Goal: Information Seeking & Learning: Learn about a topic

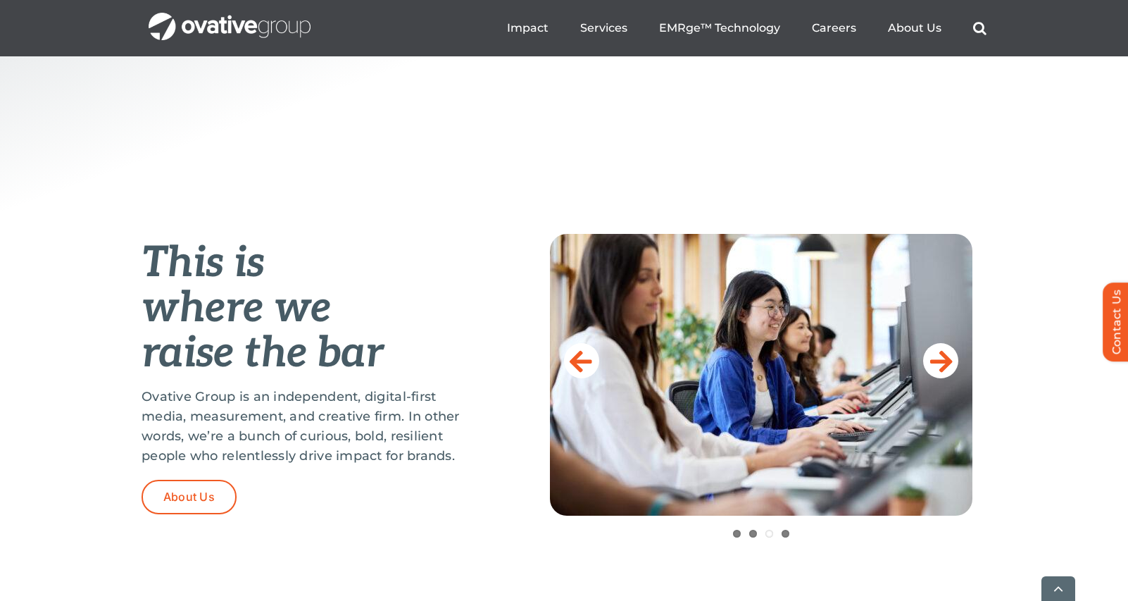
scroll to position [423, 0]
click at [929, 368] on link at bounding box center [940, 359] width 35 height 35
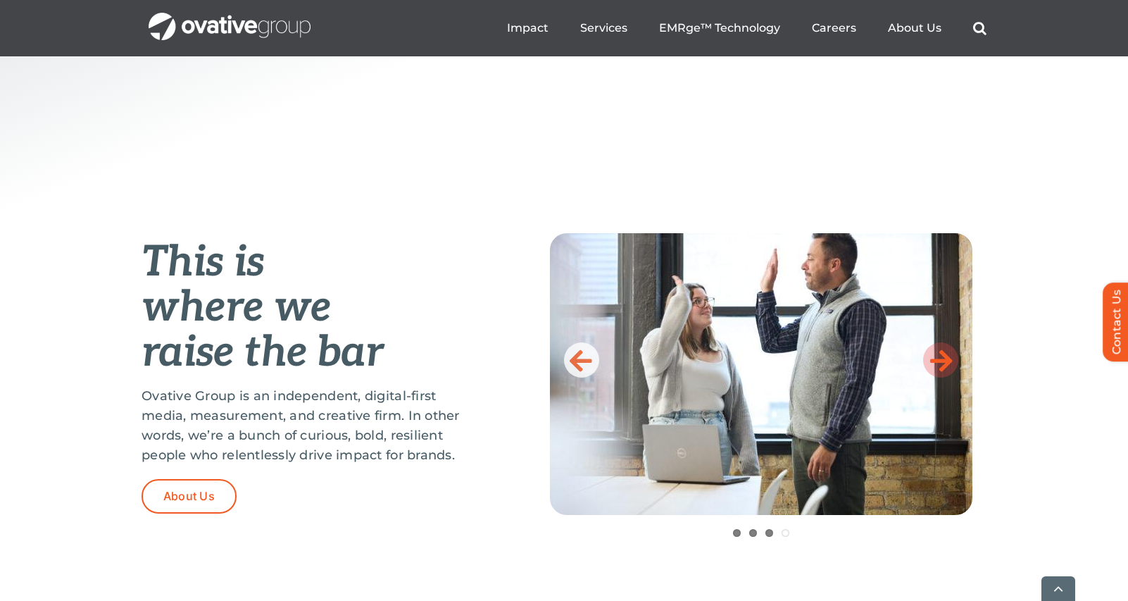
click at [931, 367] on icon at bounding box center [941, 360] width 23 height 28
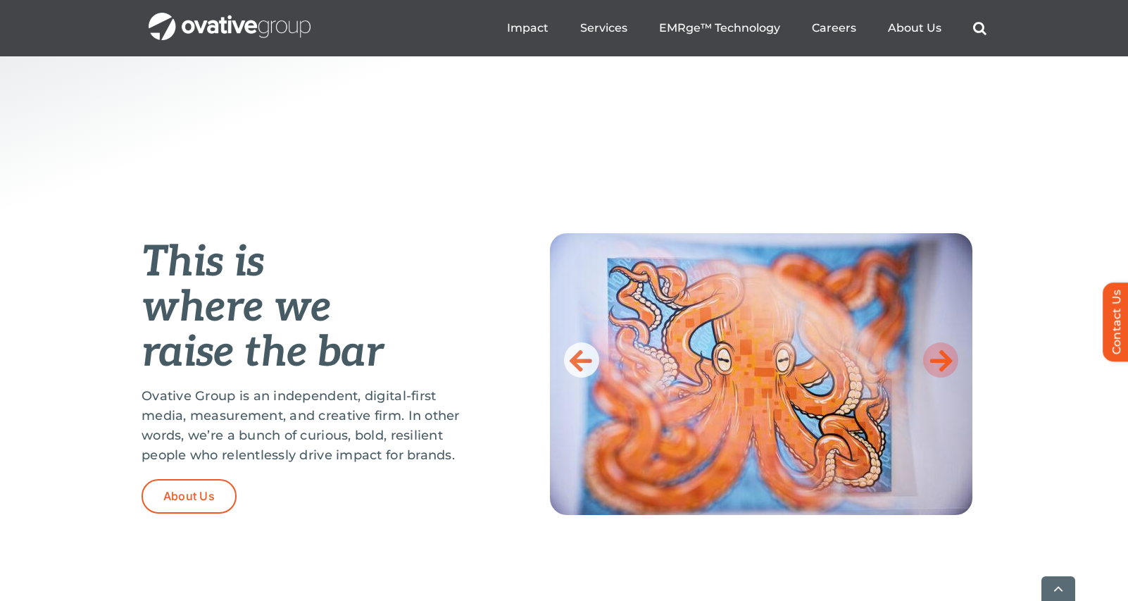
click at [931, 367] on icon at bounding box center [941, 360] width 23 height 28
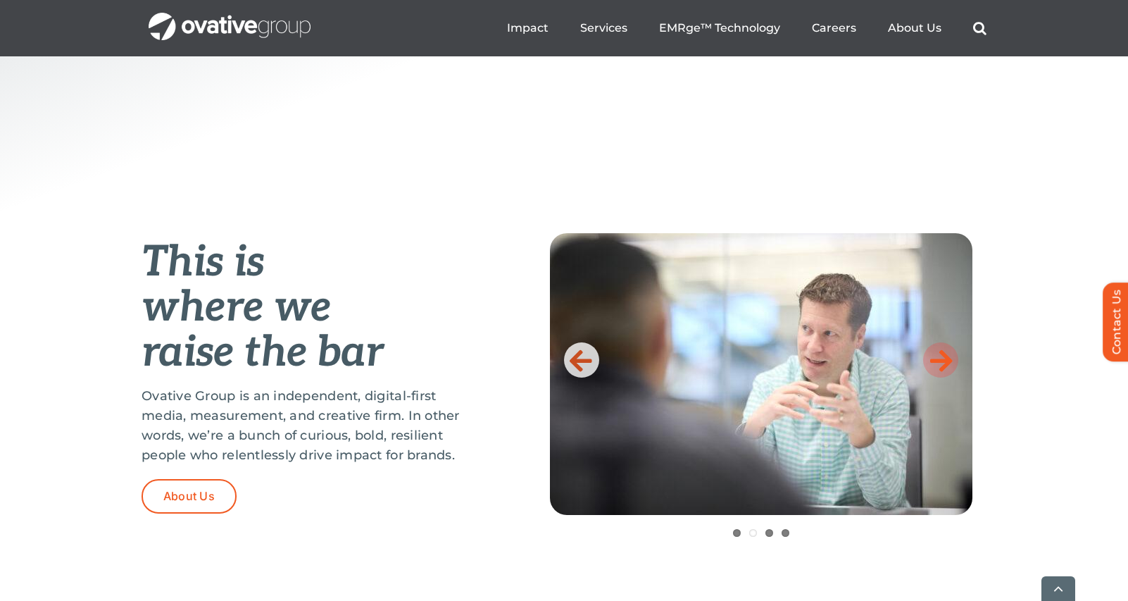
click at [931, 367] on icon at bounding box center [941, 360] width 23 height 28
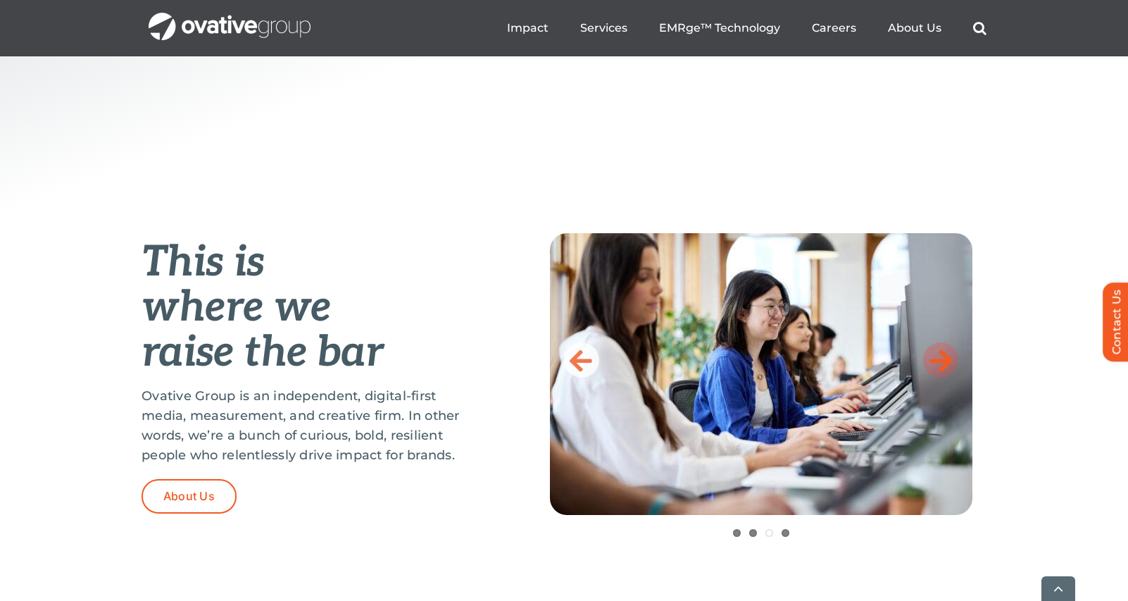
click at [931, 367] on icon at bounding box center [941, 360] width 23 height 28
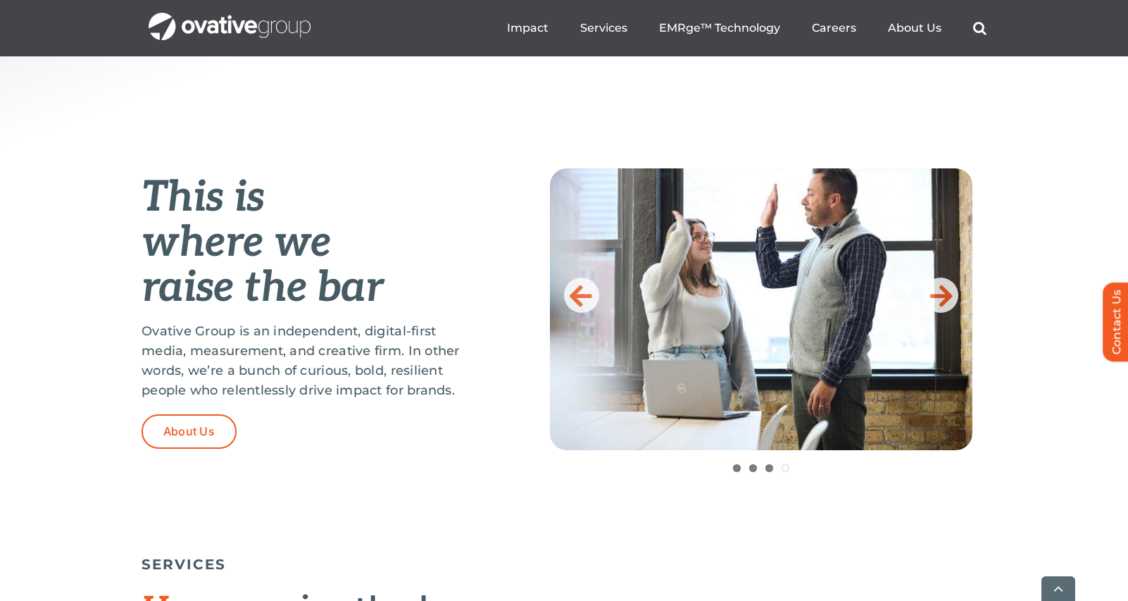
scroll to position [493, 0]
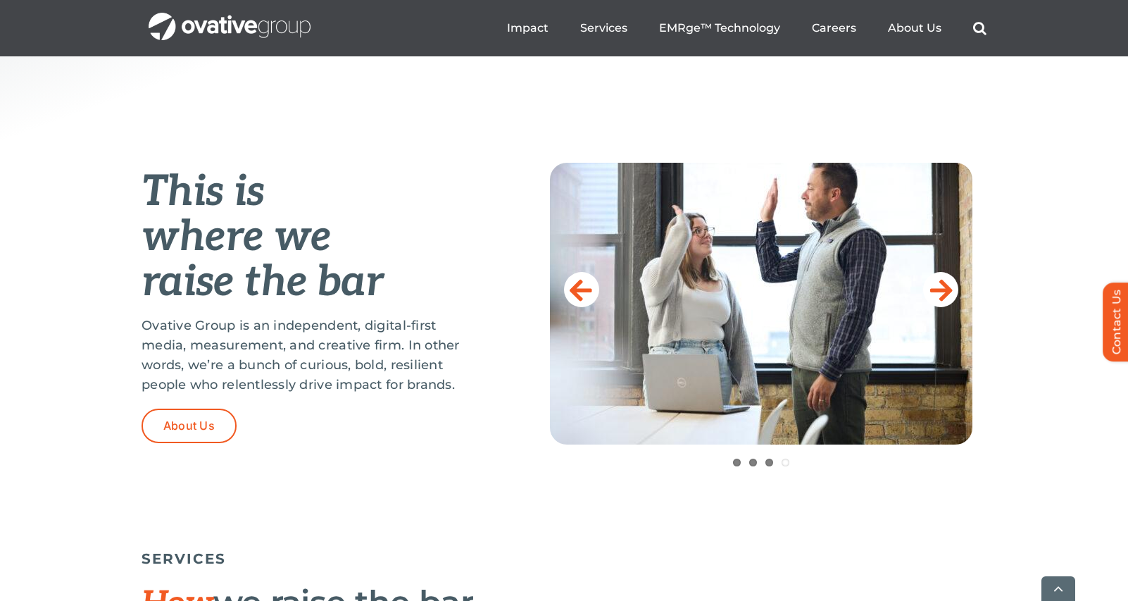
click at [297, 361] on p "Ovative Group is an independent, digital-first media, measurement, and creative…" at bounding box center [311, 355] width 338 height 79
click at [935, 288] on icon at bounding box center [941, 289] width 23 height 28
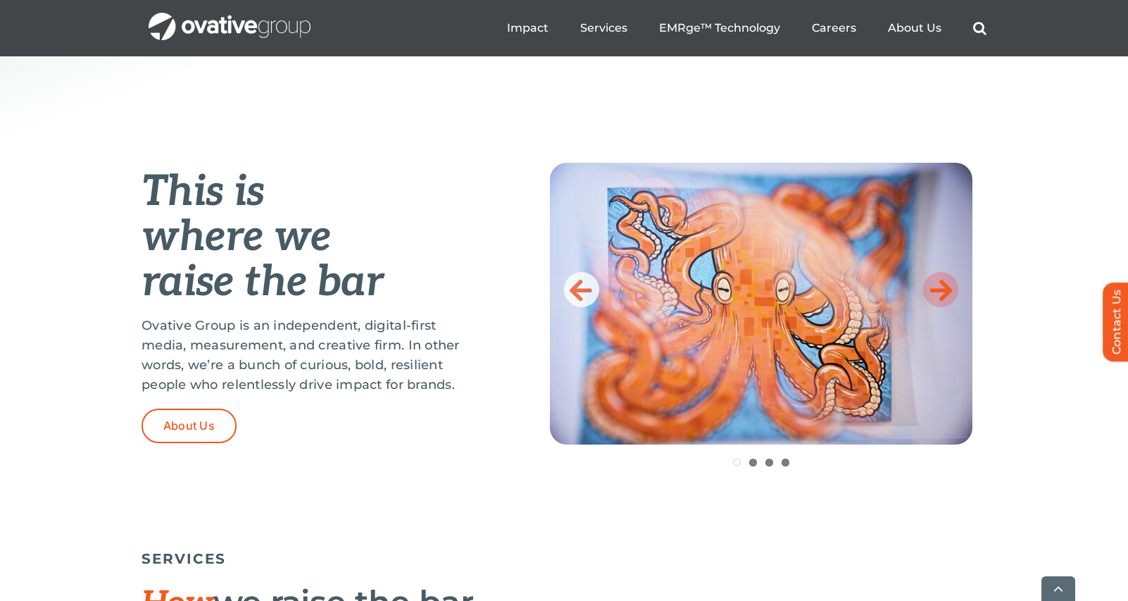
click at [935, 288] on icon at bounding box center [941, 289] width 23 height 28
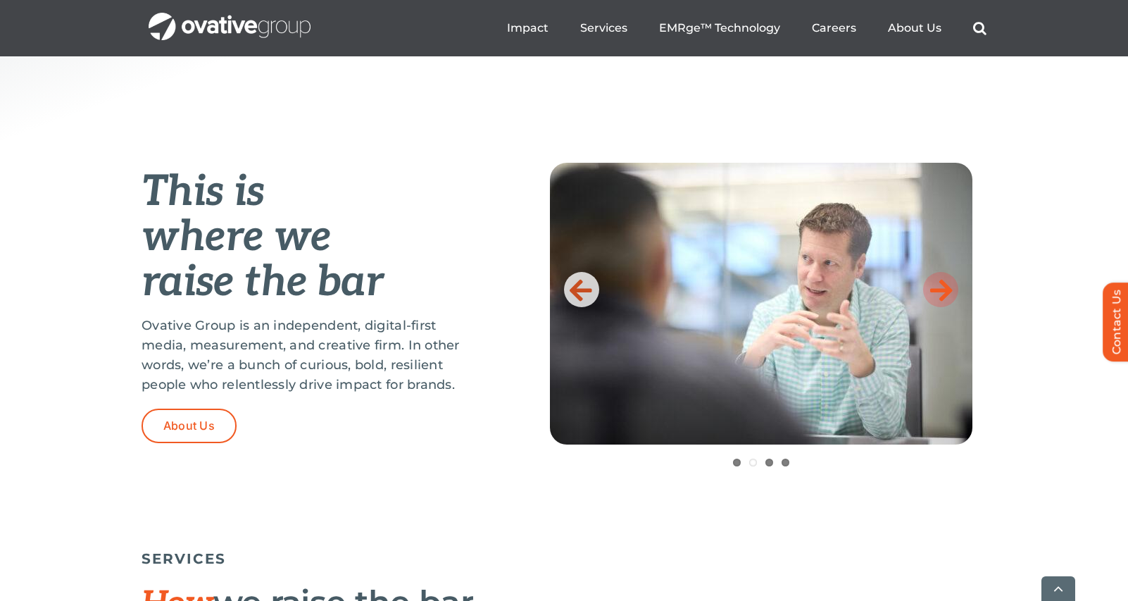
click at [935, 288] on icon at bounding box center [941, 289] width 23 height 28
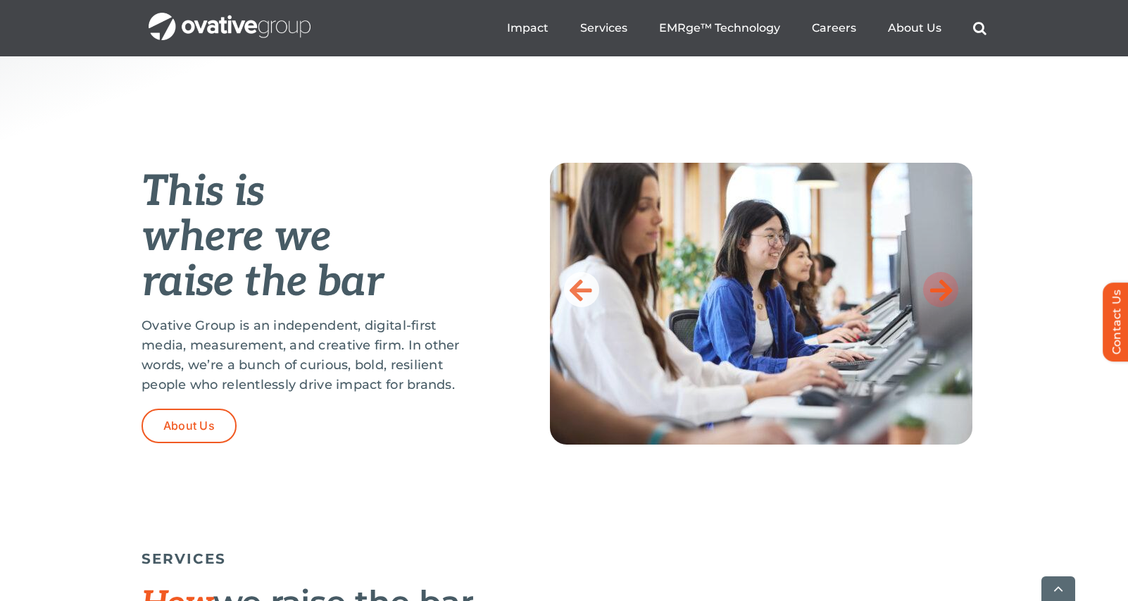
click at [935, 288] on icon at bounding box center [941, 289] width 23 height 28
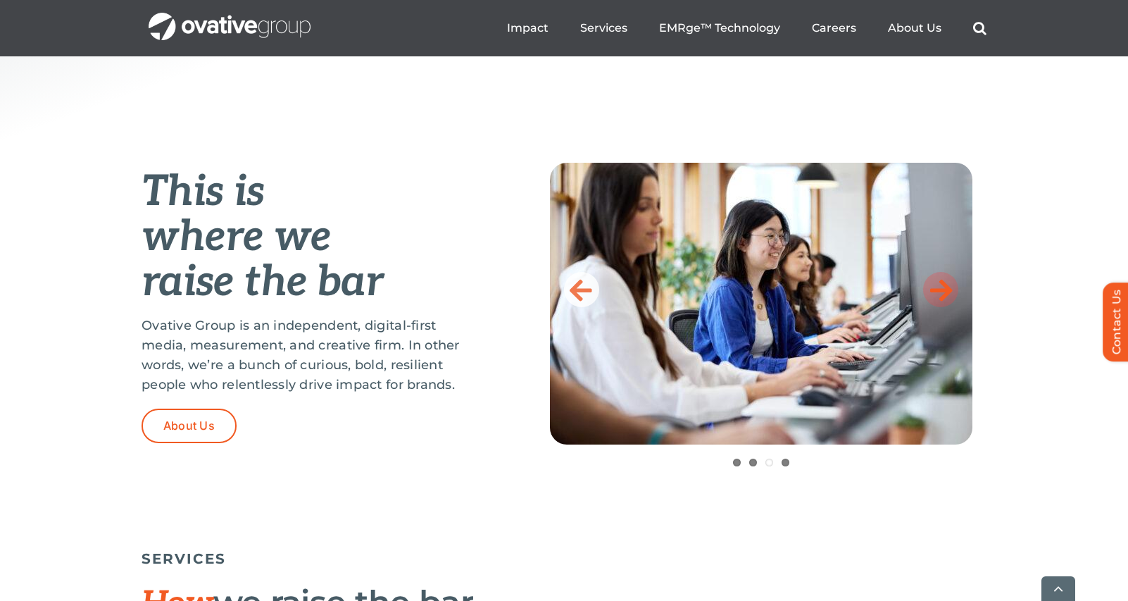
click at [935, 288] on icon at bounding box center [941, 289] width 23 height 28
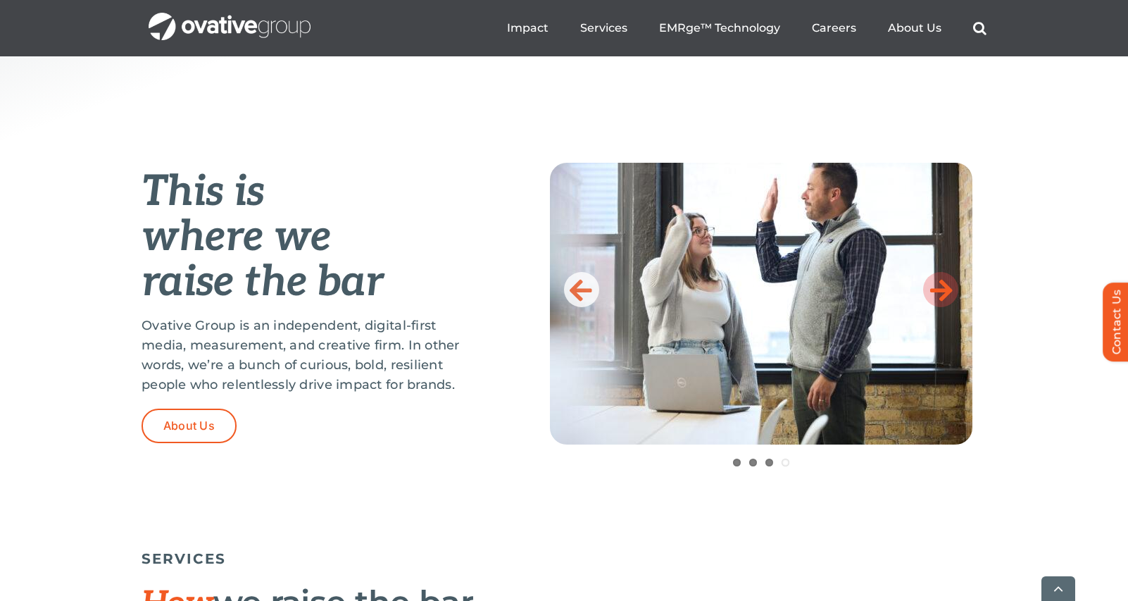
click at [935, 288] on icon at bounding box center [941, 289] width 23 height 28
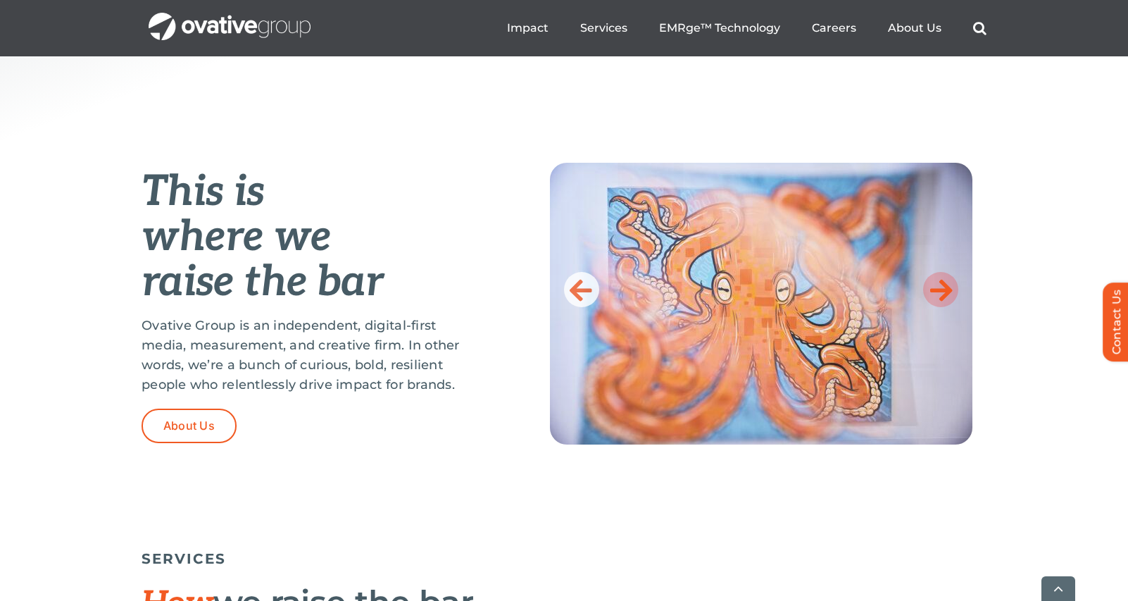
click at [935, 288] on icon at bounding box center [941, 289] width 23 height 28
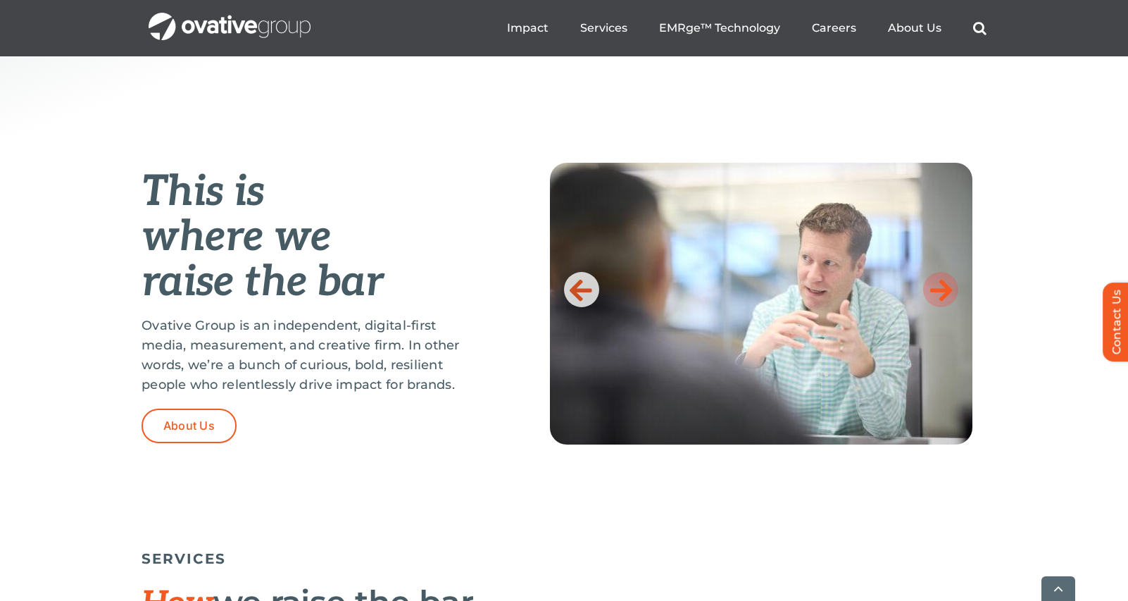
click at [935, 288] on icon at bounding box center [941, 289] width 23 height 28
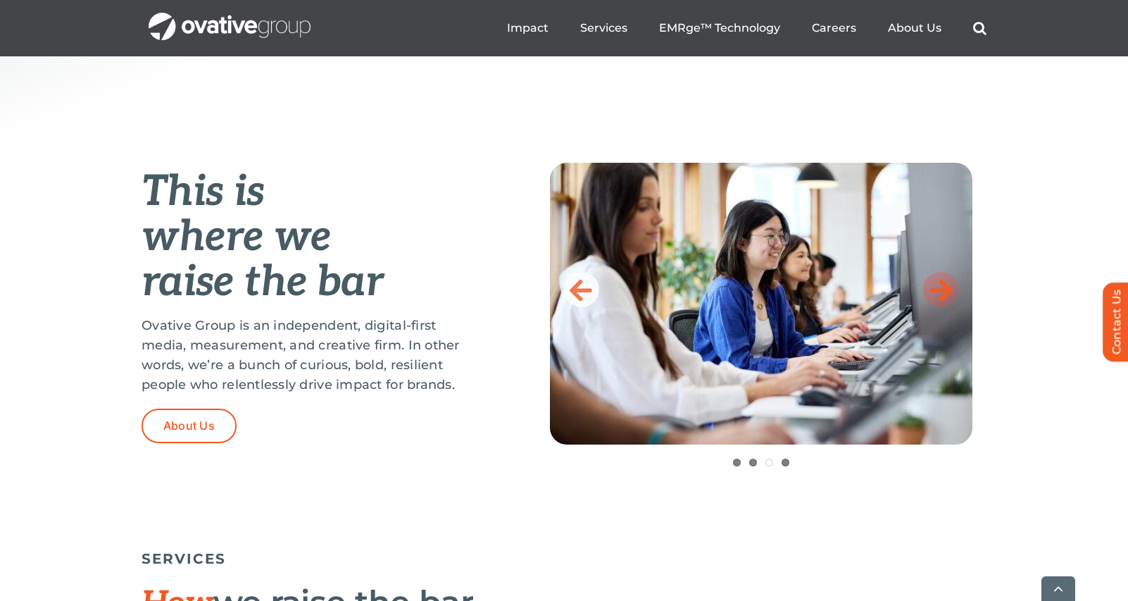
click at [935, 287] on icon at bounding box center [941, 289] width 23 height 28
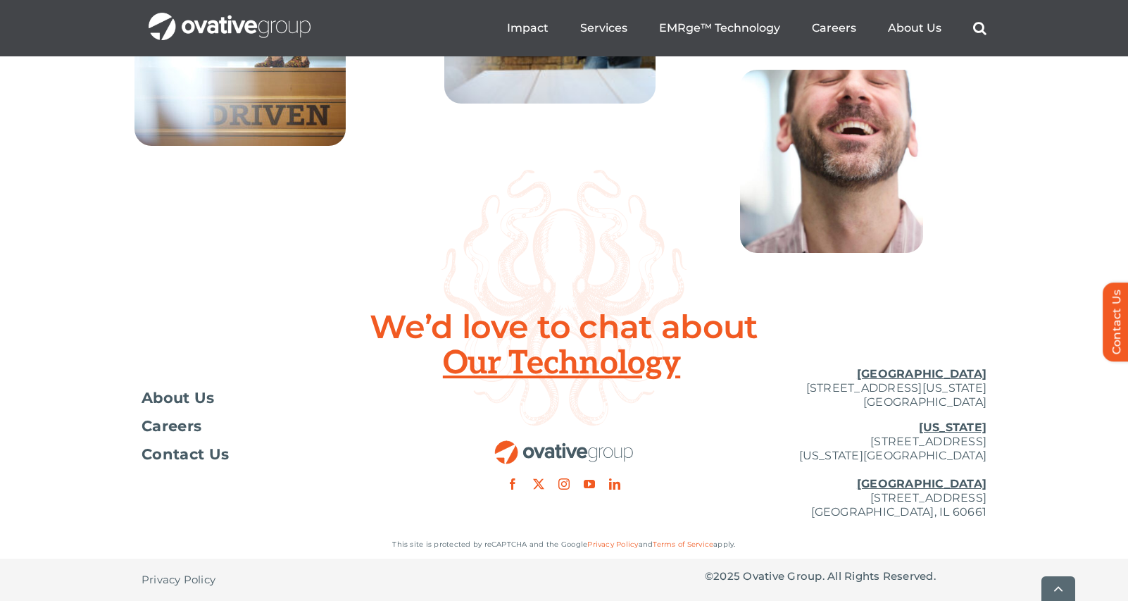
scroll to position [5157, 0]
click at [196, 400] on span "About Us" at bounding box center [178, 398] width 73 height 14
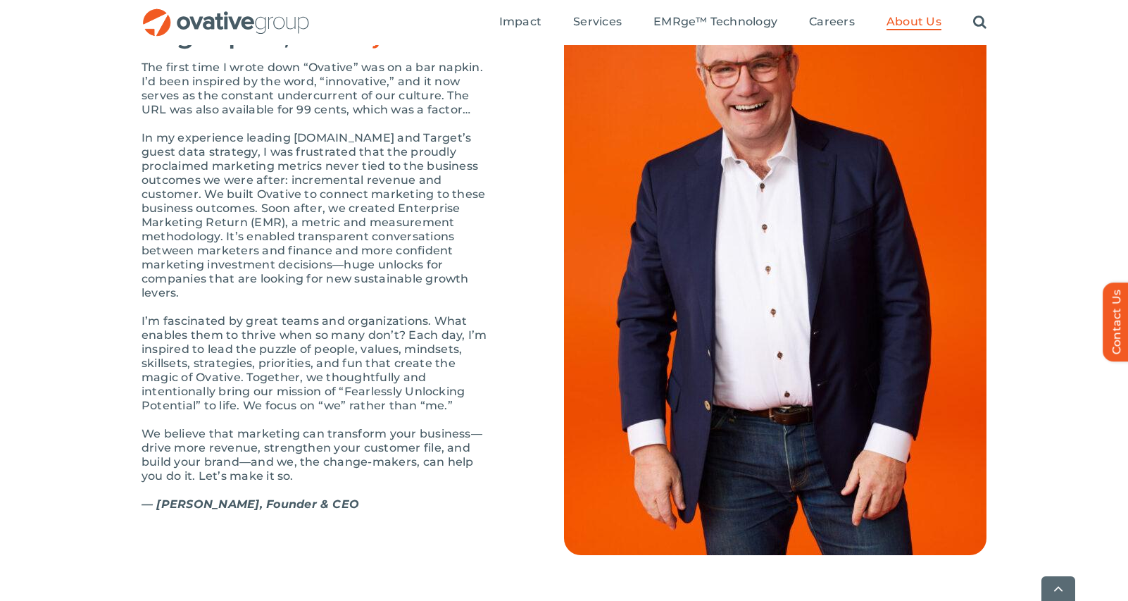
scroll to position [1549, 0]
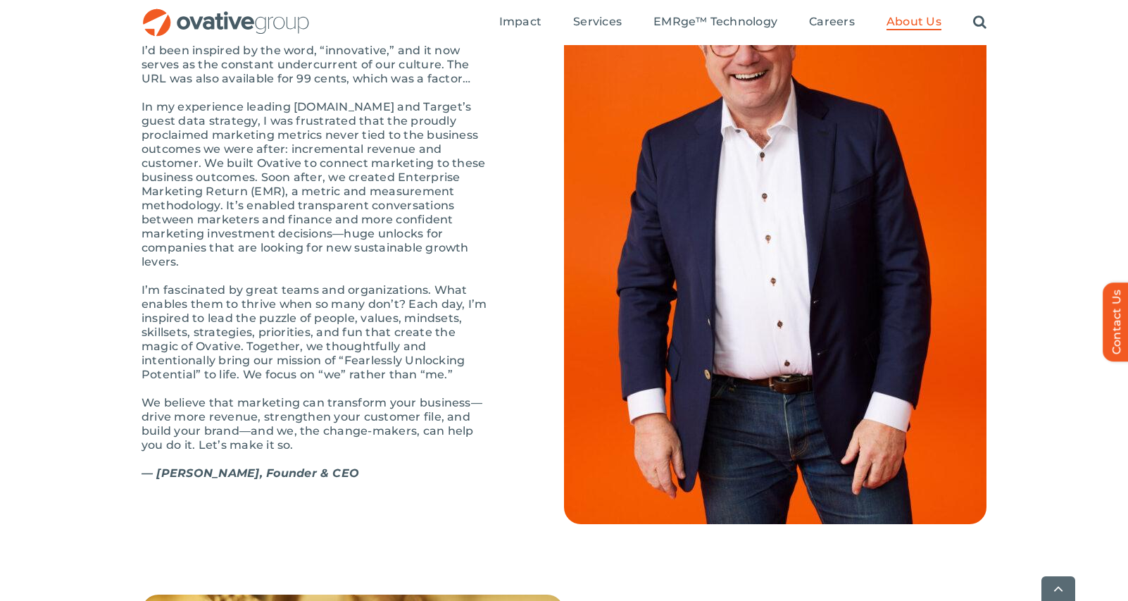
click at [328, 524] on div "OUR STORY Bright past, better future The first time I wrote down “Ovative” was …" at bounding box center [564, 236] width 845 height 576
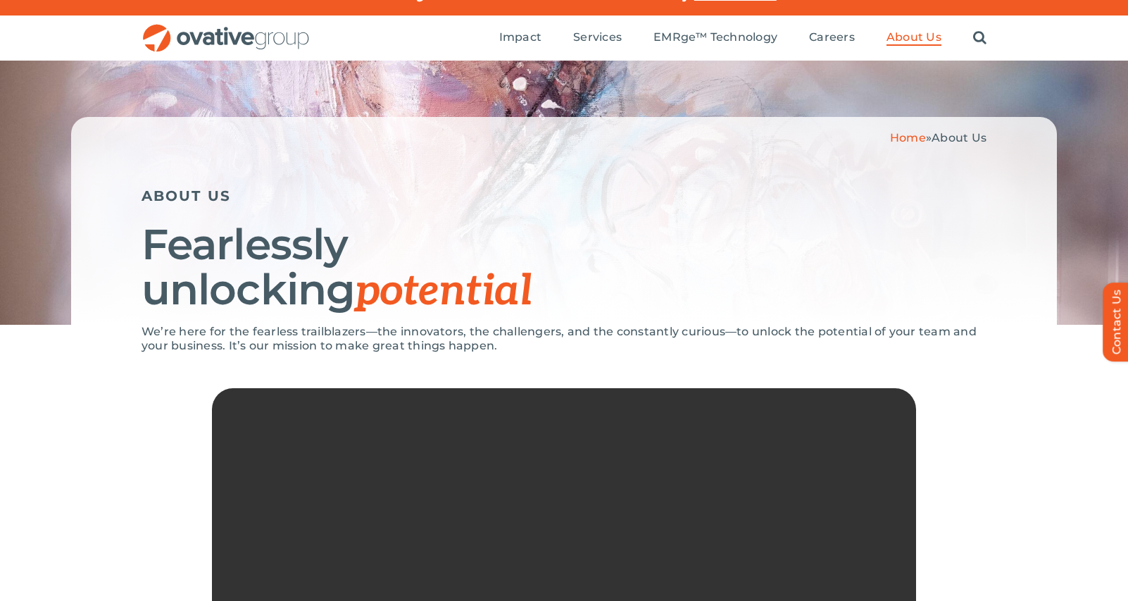
scroll to position [0, 0]
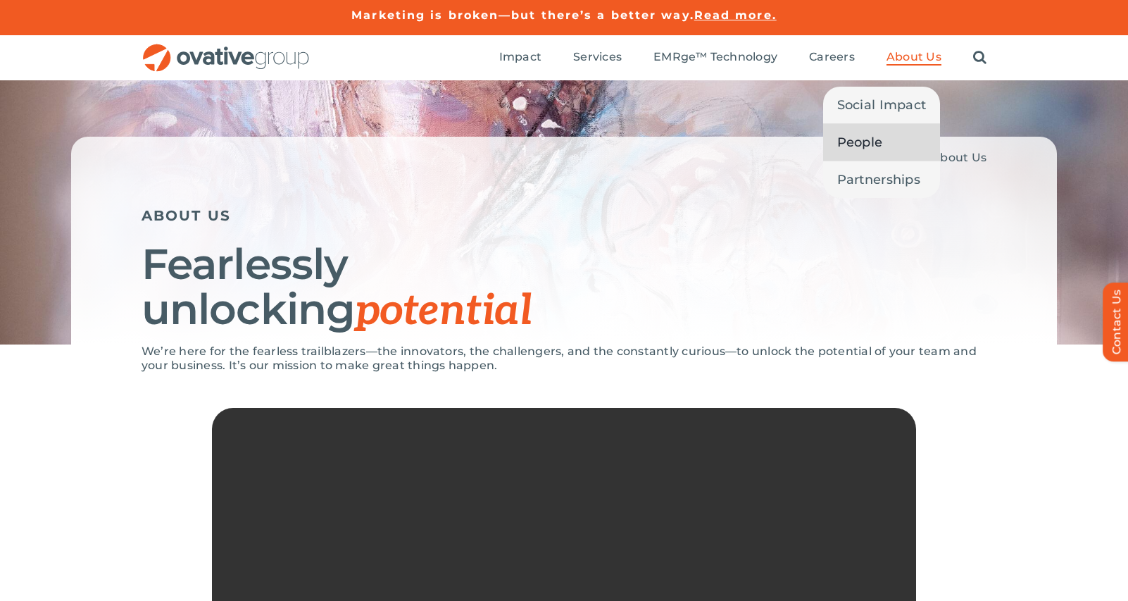
click at [873, 147] on span "People" at bounding box center [860, 142] width 46 height 20
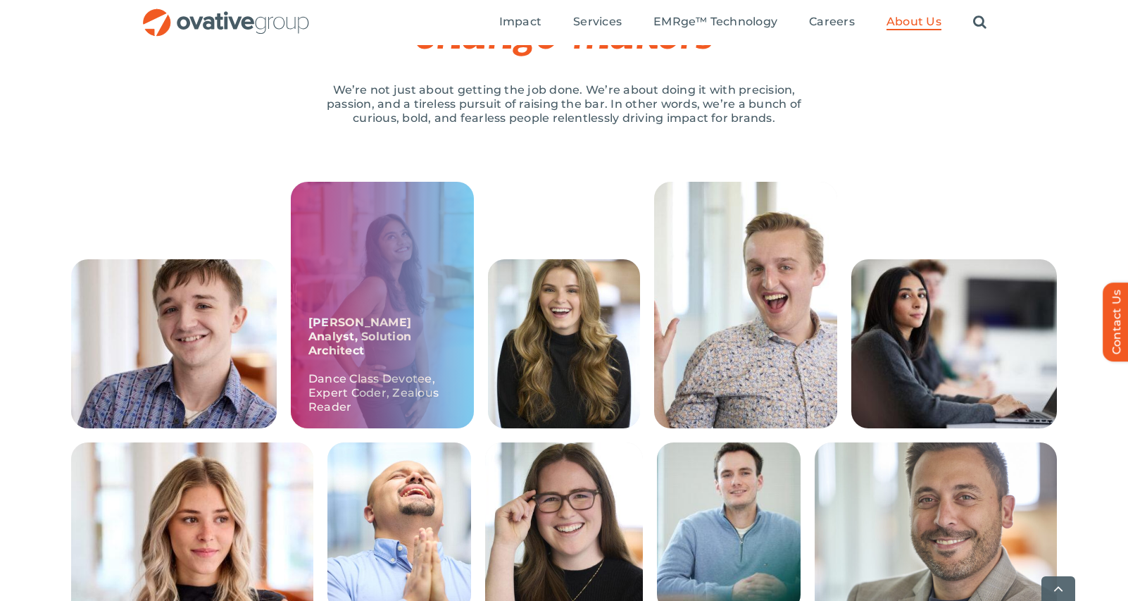
scroll to position [282, 0]
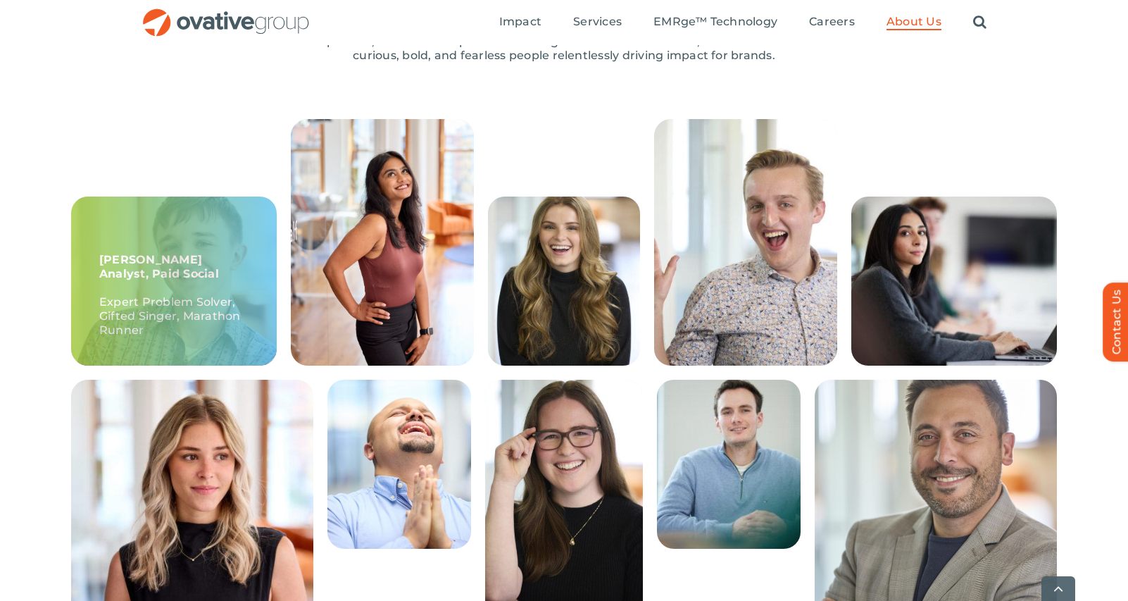
click at [162, 282] on div "Ethan, Sr. Analyst, Paid Social Expert Problem Solver, Gifted Singer, Marathon …" at bounding box center [174, 280] width 206 height 169
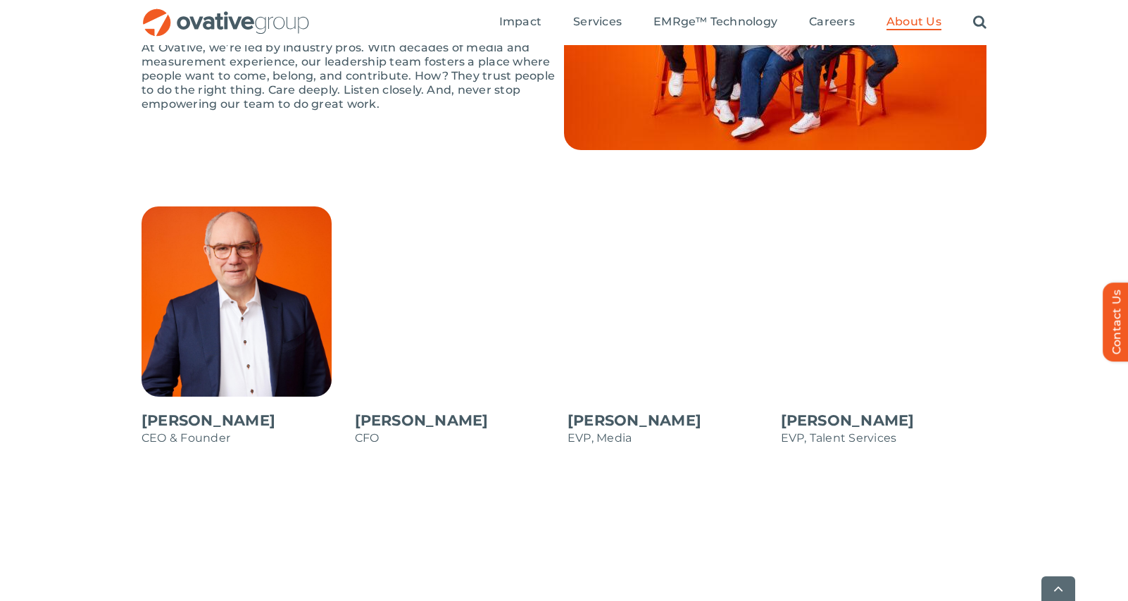
scroll to position [1127, 0]
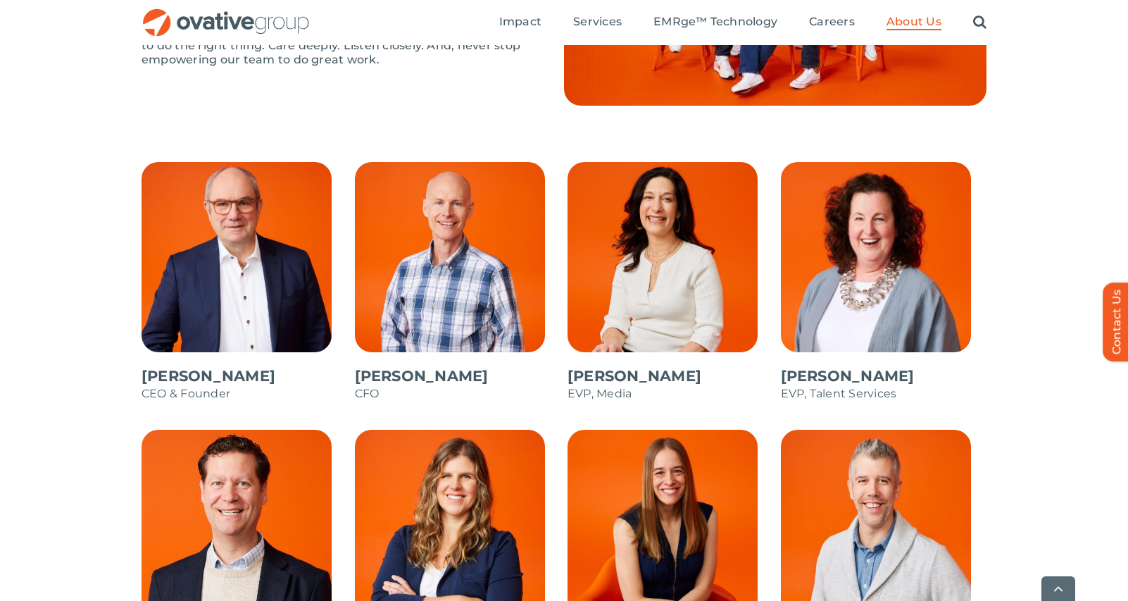
click at [242, 260] on span at bounding box center [245, 289] width 206 height 254
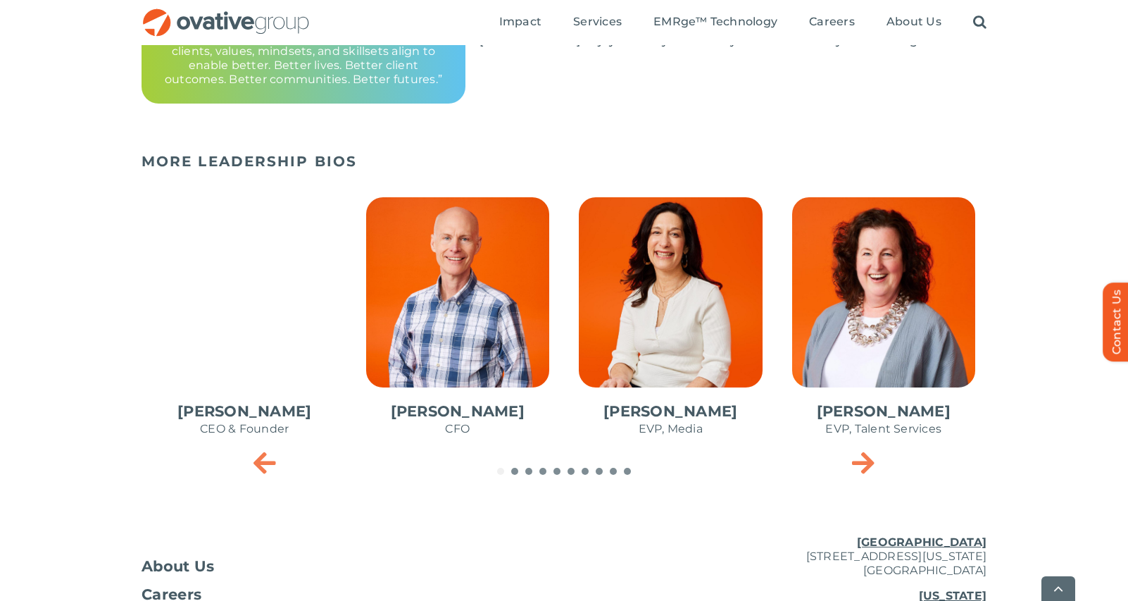
scroll to position [563, 0]
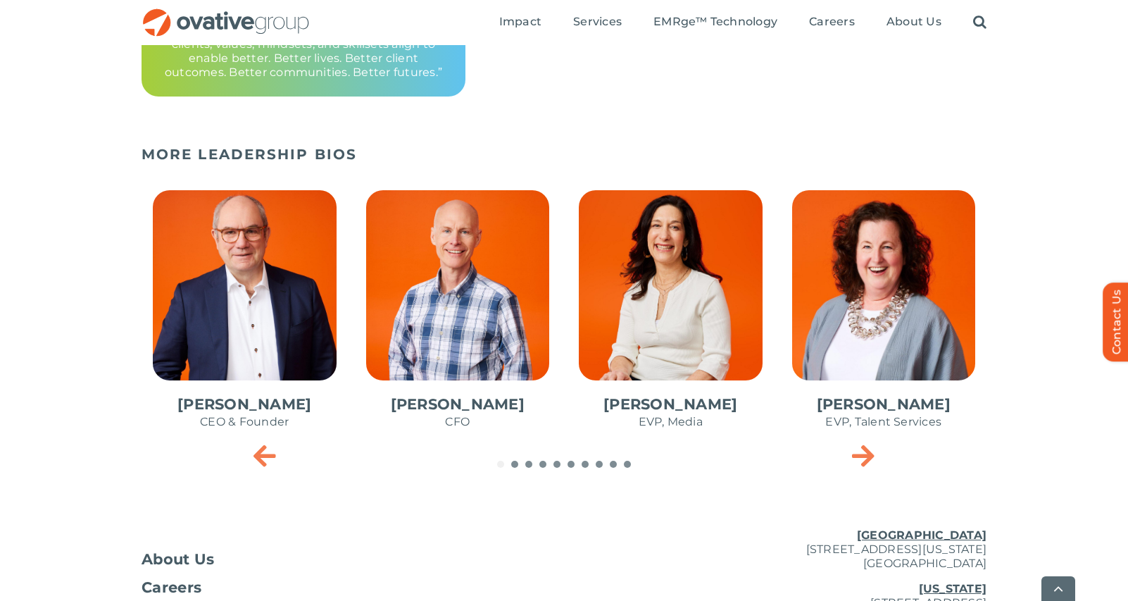
click at [476, 275] on span "2 / 10" at bounding box center [458, 317] width 206 height 276
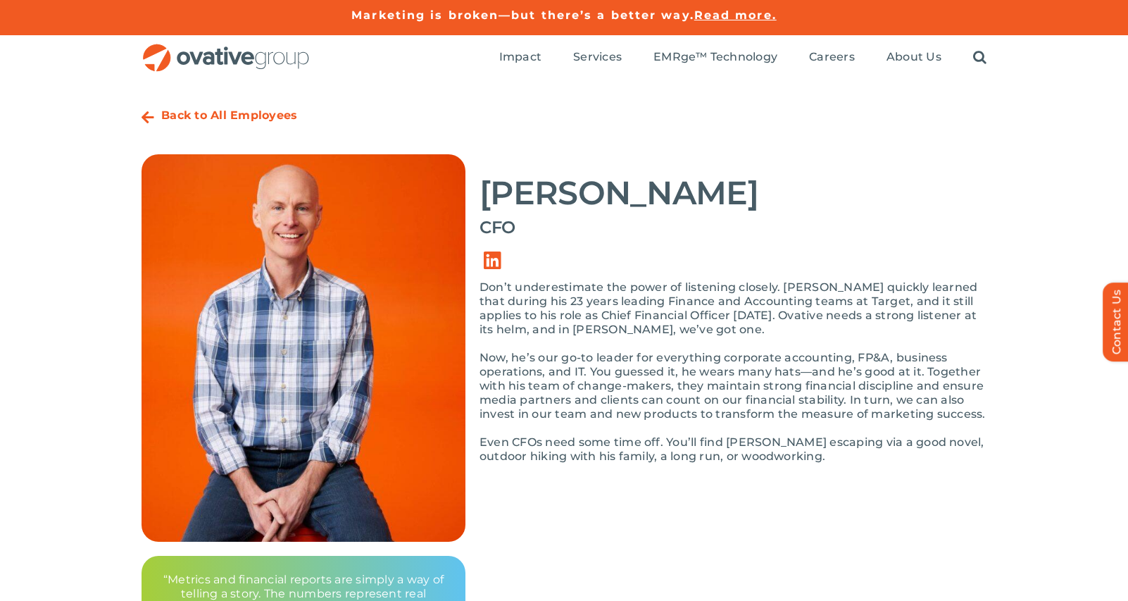
drag, startPoint x: 561, startPoint y: 300, endPoint x: 743, endPoint y: 244, distance: 190.7
click at [743, 244] on div "Steve Benson CFO Don’t underestimate the power of listening closely. Steve quic…" at bounding box center [733, 315] width 507 height 323
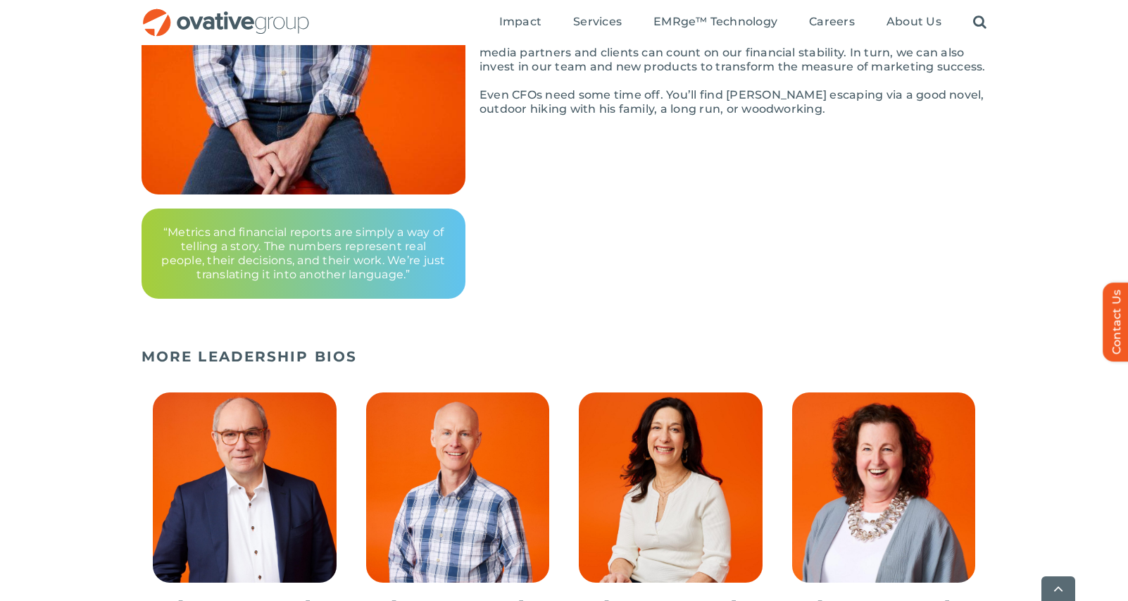
scroll to position [352, 0]
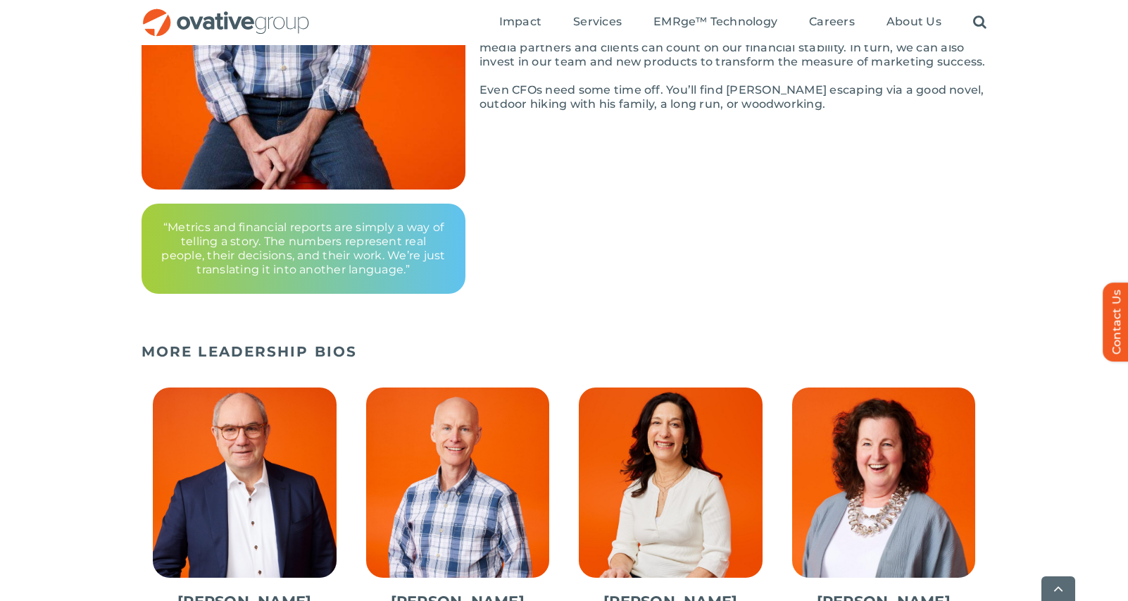
click at [206, 466] on span "1 / 10" at bounding box center [245, 514] width 206 height 276
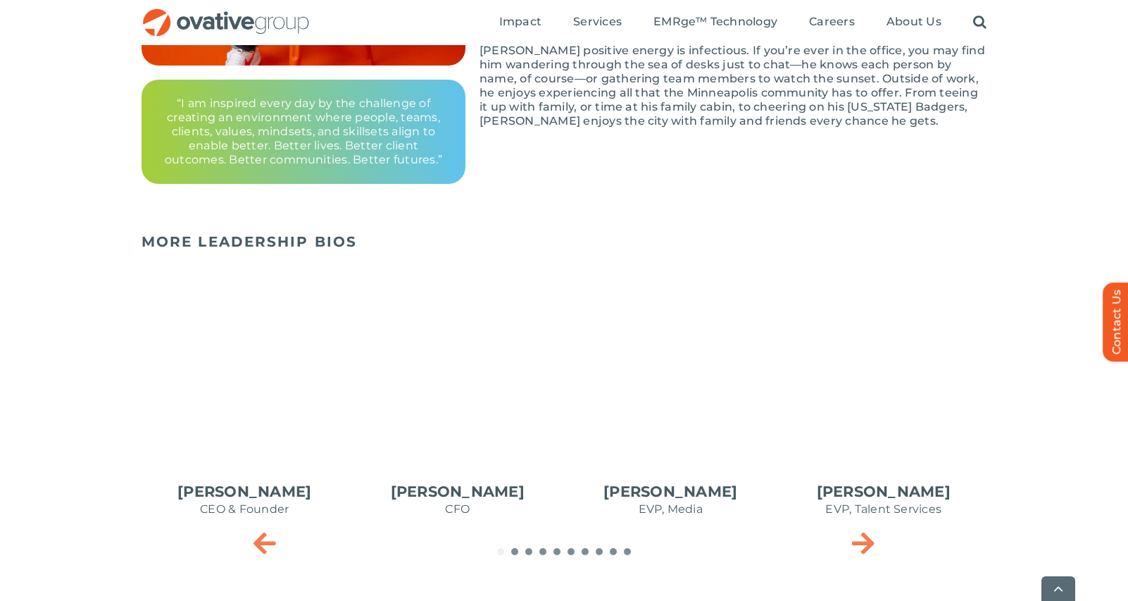
scroll to position [493, 0]
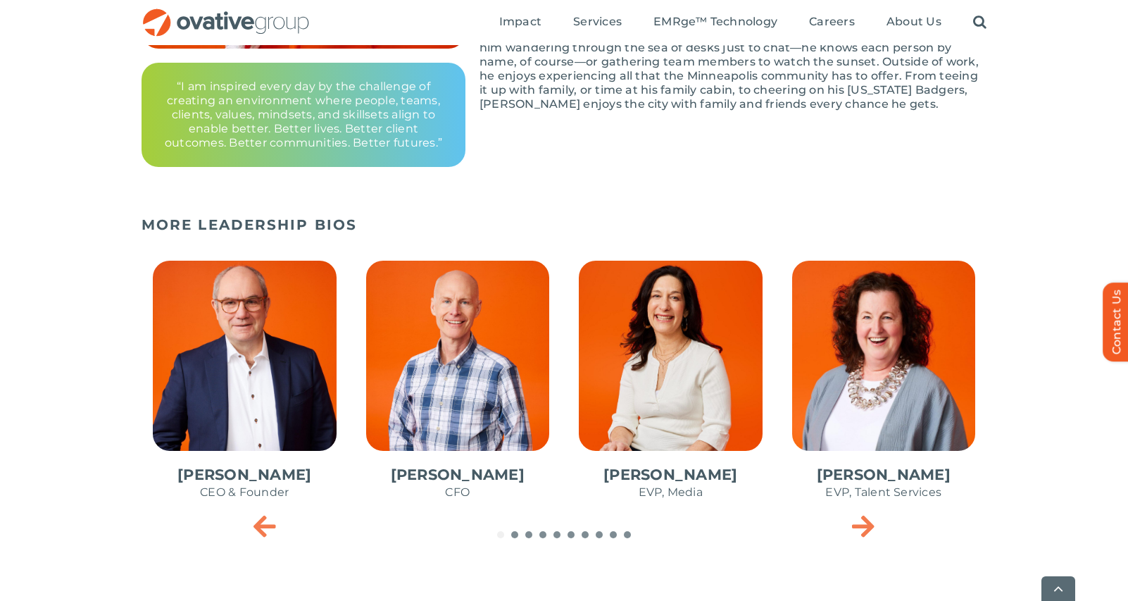
click at [675, 327] on span "3 / 10" at bounding box center [671, 387] width 206 height 276
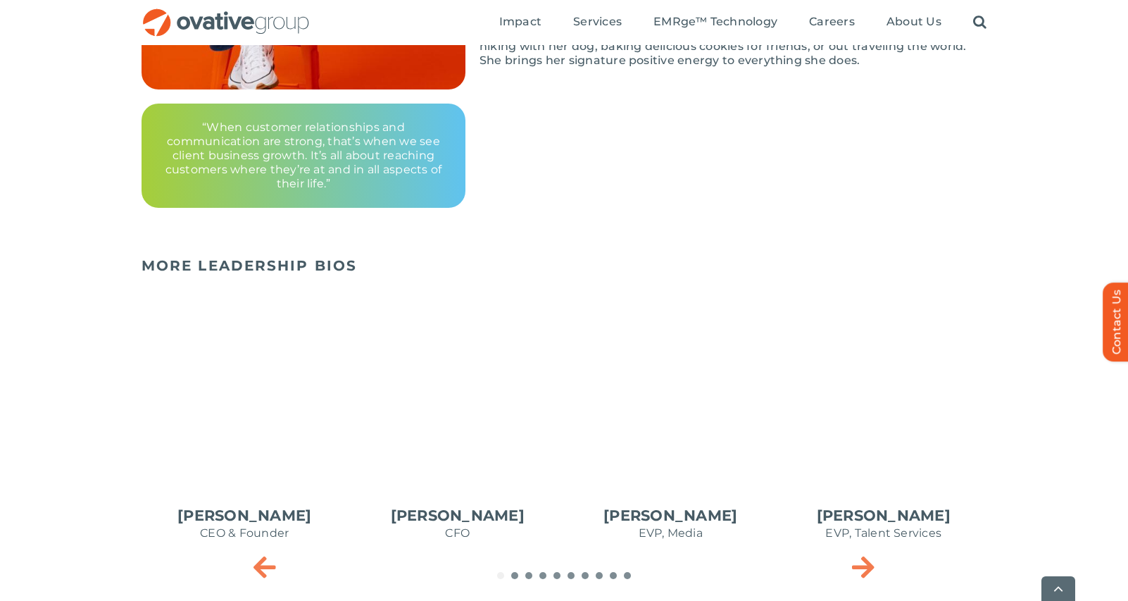
scroll to position [493, 0]
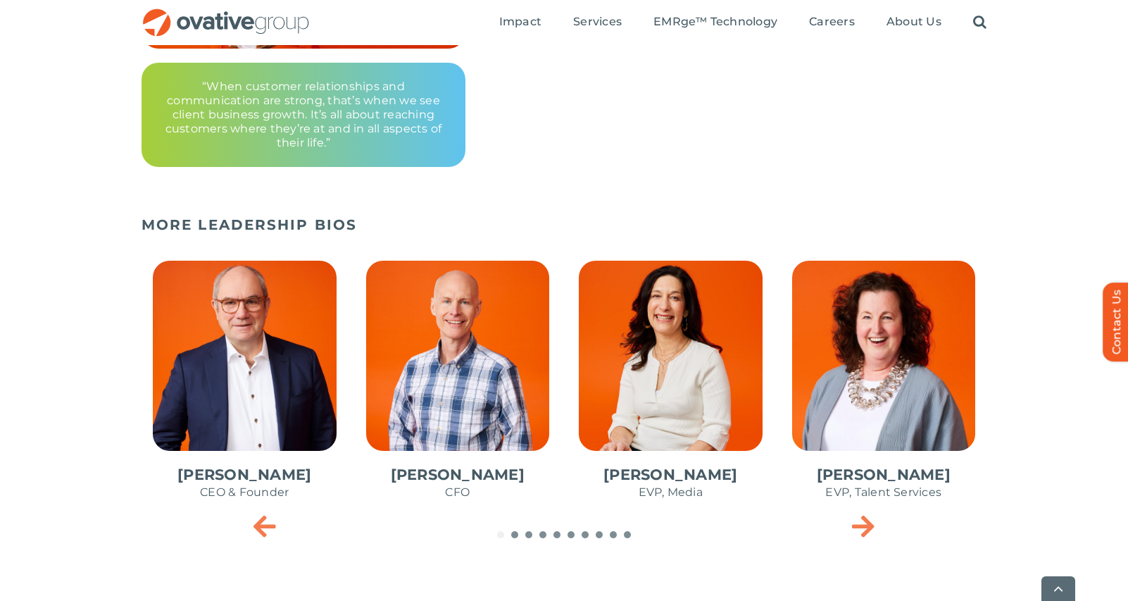
click at [873, 330] on span "4 / 10" at bounding box center [884, 387] width 206 height 276
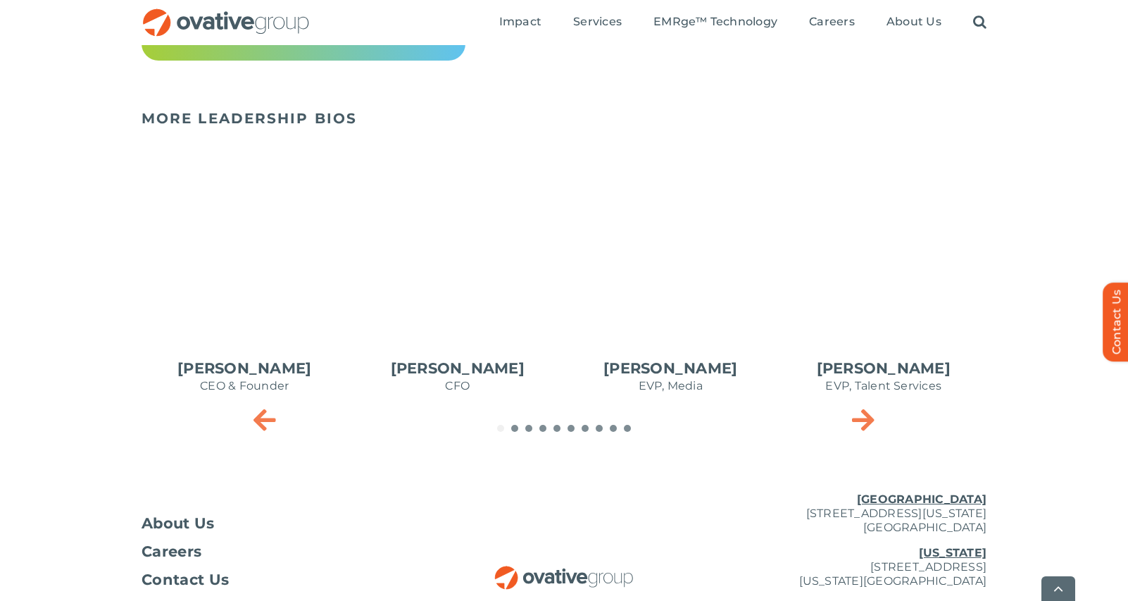
scroll to position [634, 0]
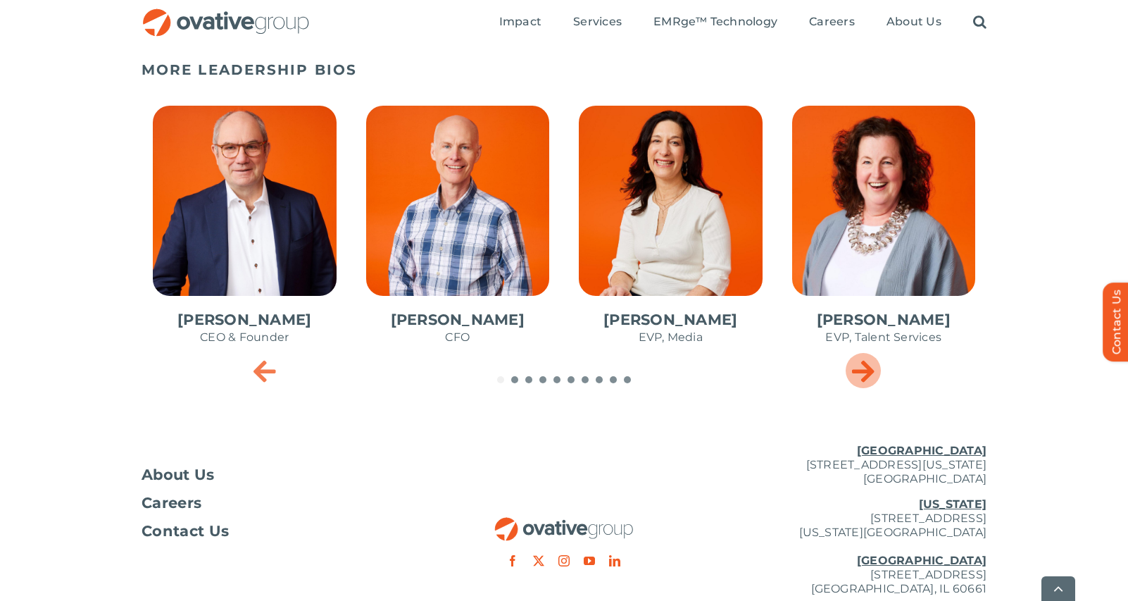
click at [858, 365] on icon "Next slide" at bounding box center [863, 370] width 23 height 28
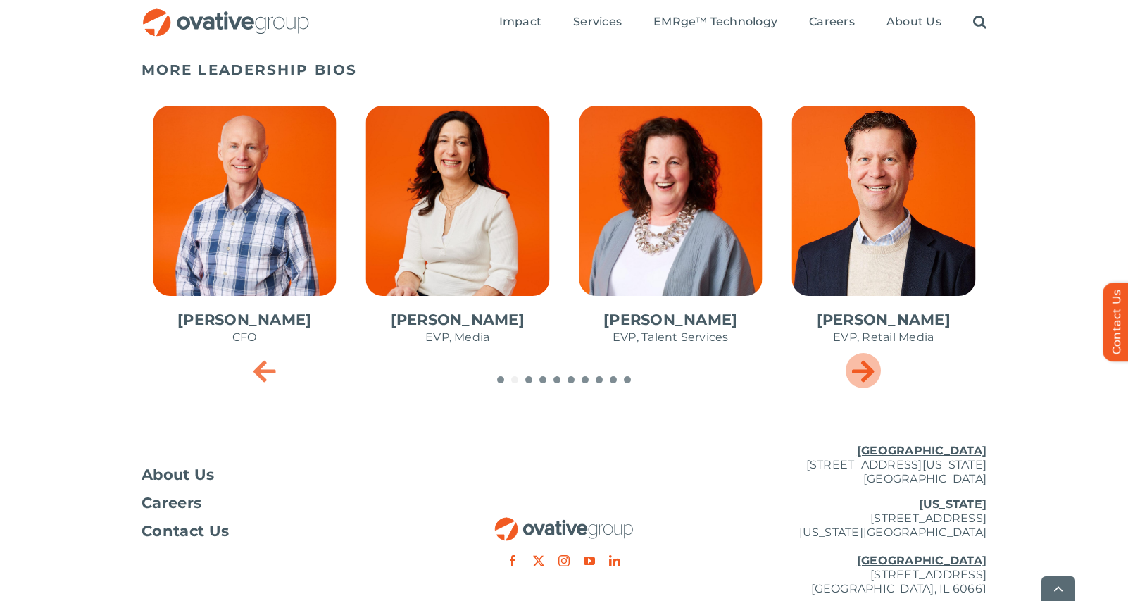
click at [858, 365] on icon "Next slide" at bounding box center [863, 370] width 23 height 28
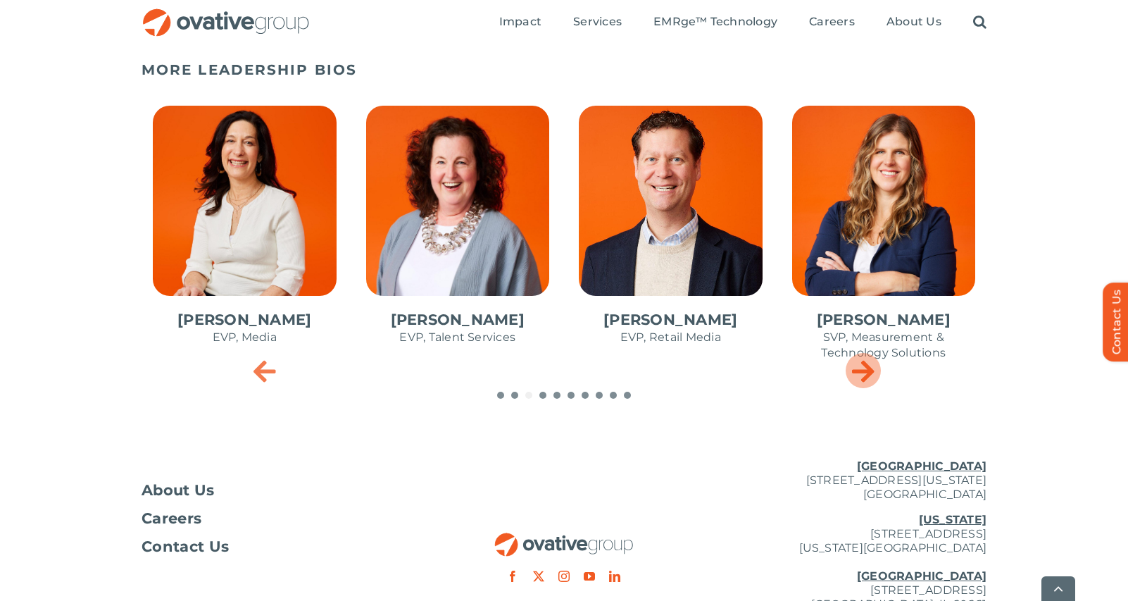
click at [858, 365] on icon "Next slide" at bounding box center [863, 370] width 23 height 28
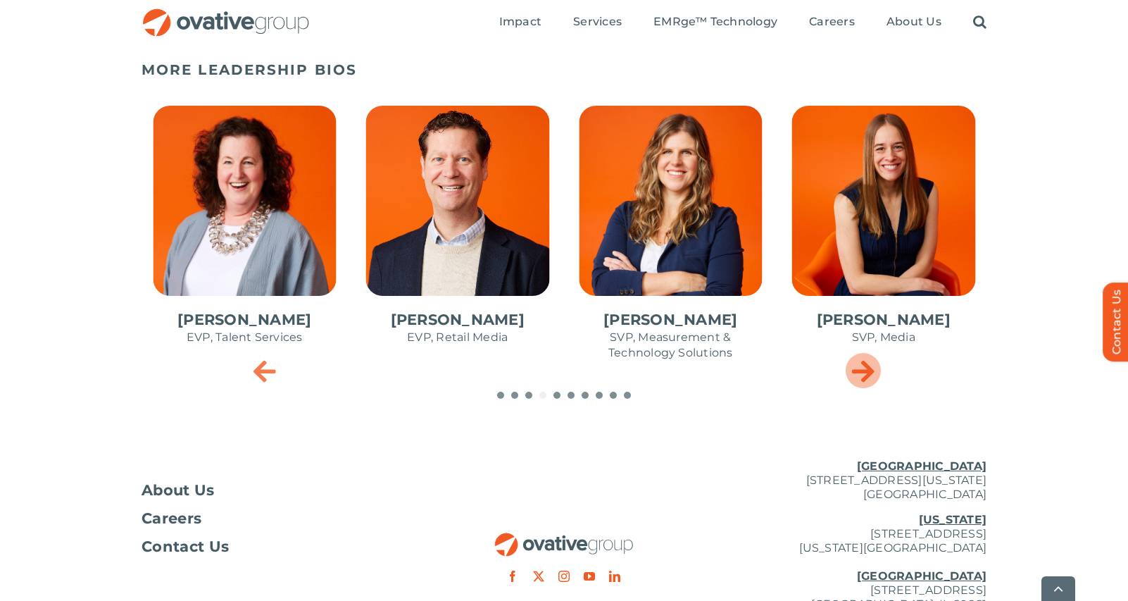
click at [858, 365] on icon "Next slide" at bounding box center [863, 370] width 23 height 28
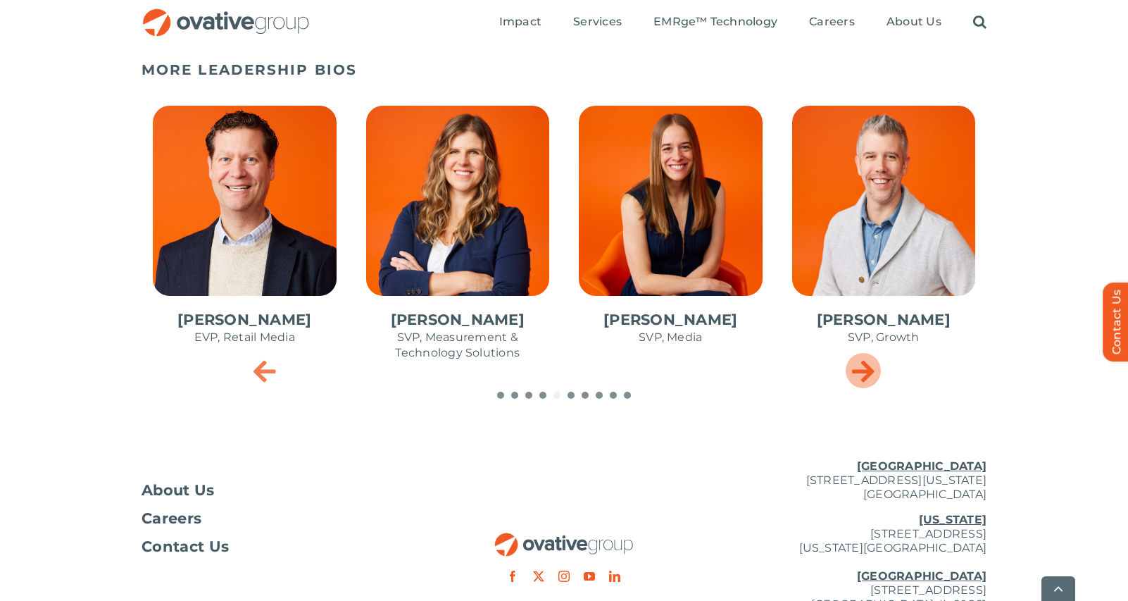
click at [858, 365] on icon "Next slide" at bounding box center [863, 370] width 23 height 28
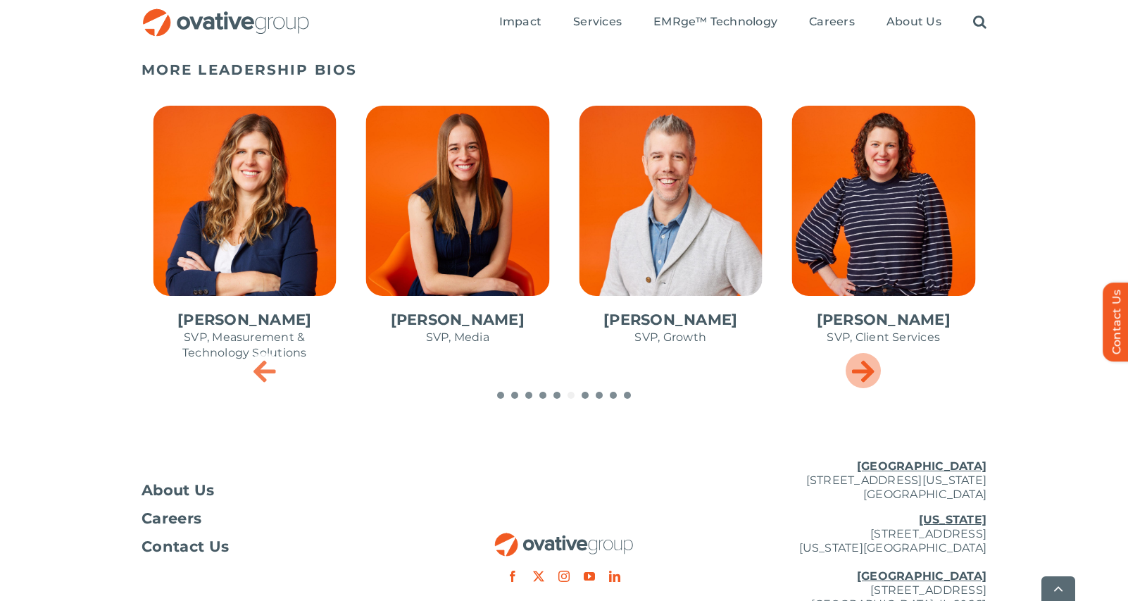
click at [858, 365] on icon "Next slide" at bounding box center [863, 370] width 23 height 28
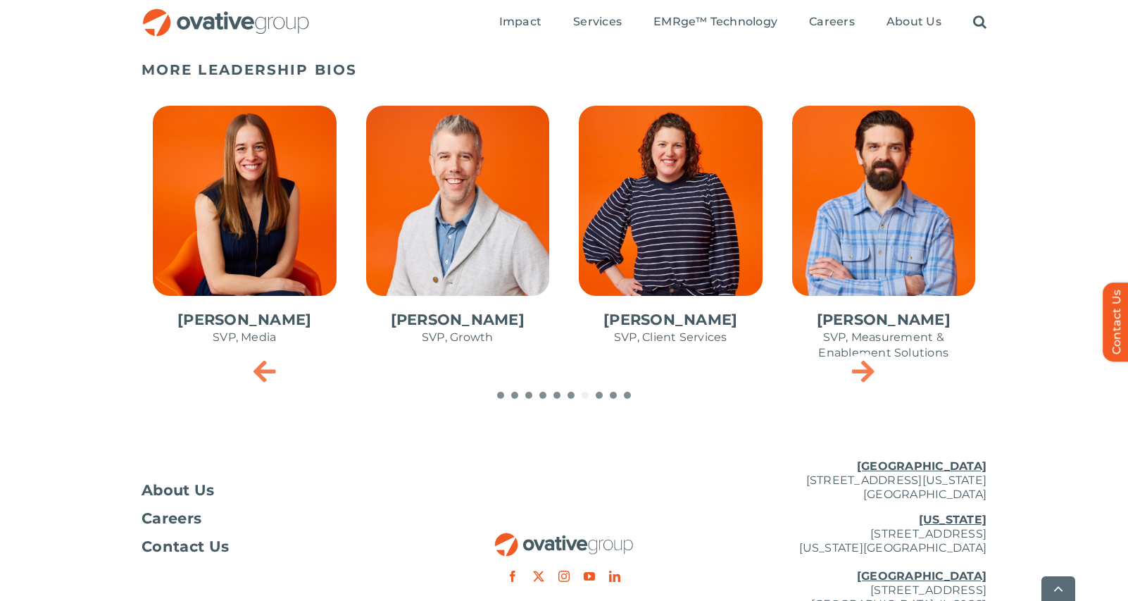
click at [447, 216] on span "8 / 10" at bounding box center [458, 232] width 206 height 276
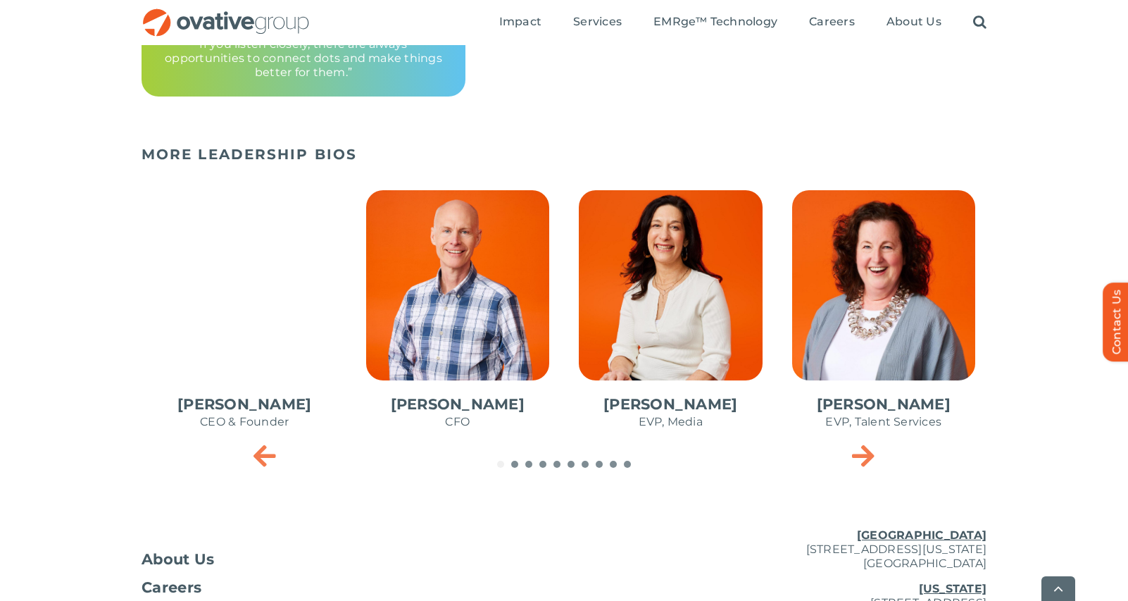
scroll to position [563, 0]
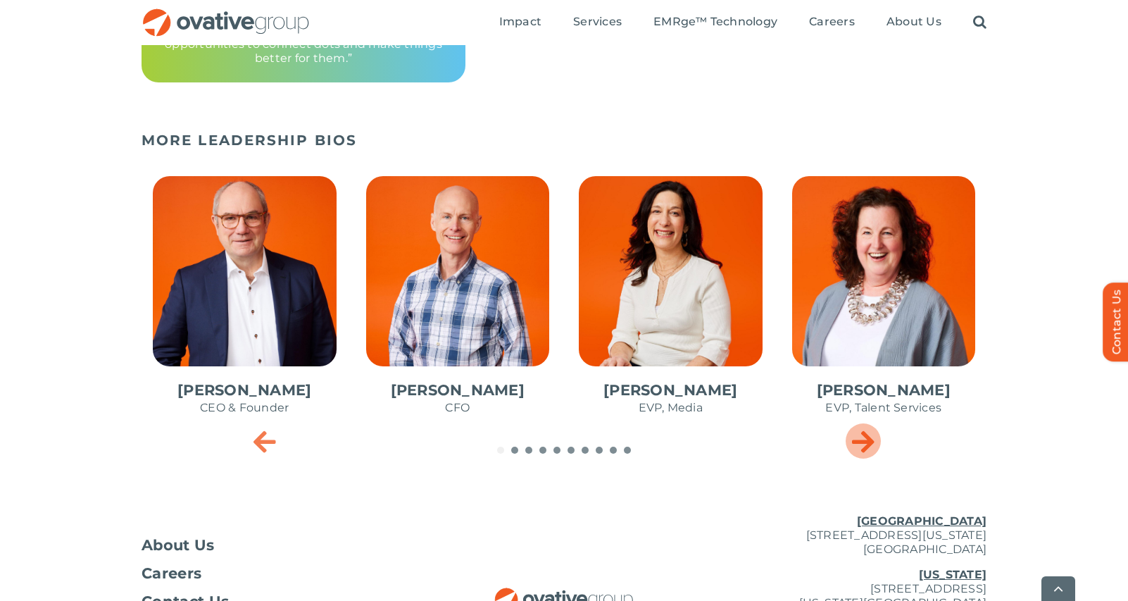
click at [864, 437] on icon "Next slide" at bounding box center [863, 441] width 23 height 28
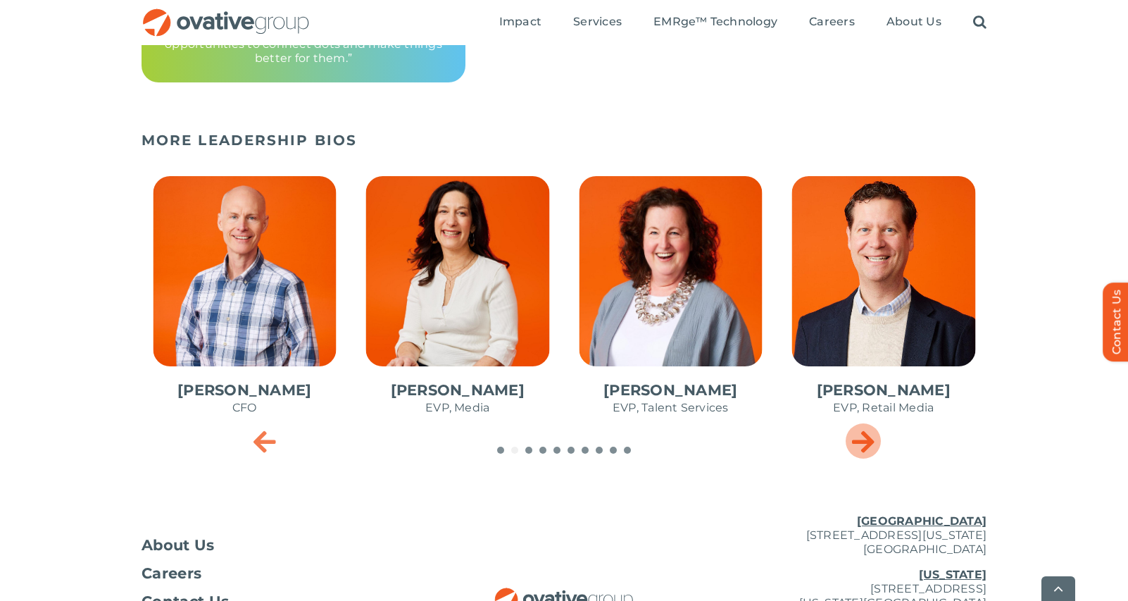
click at [867, 436] on icon "Next slide" at bounding box center [863, 441] width 23 height 28
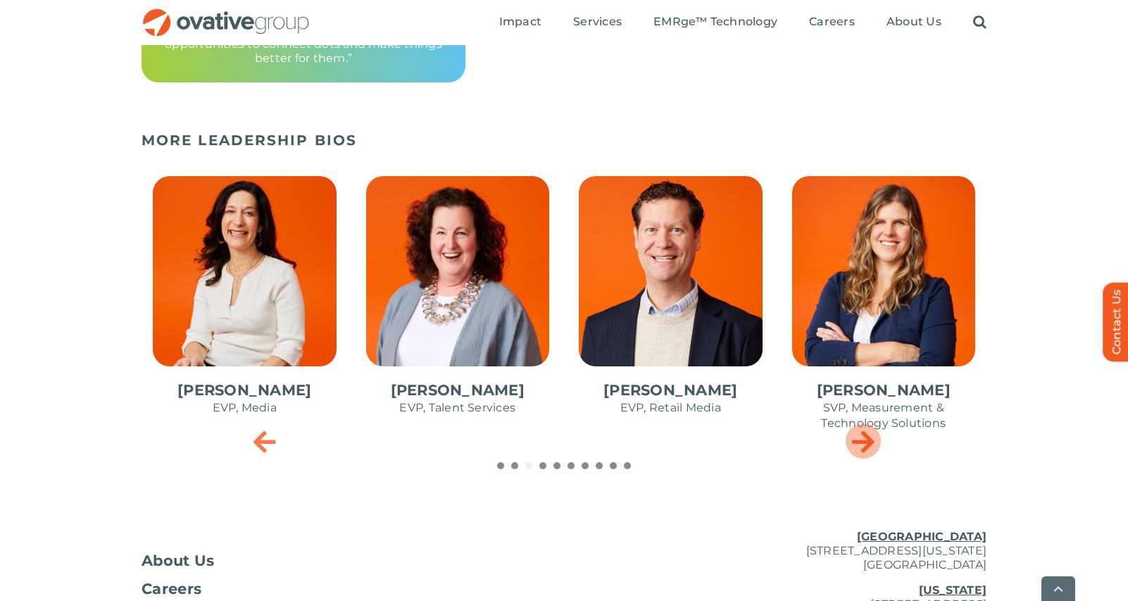
click at [867, 435] on icon "Next slide" at bounding box center [863, 441] width 23 height 28
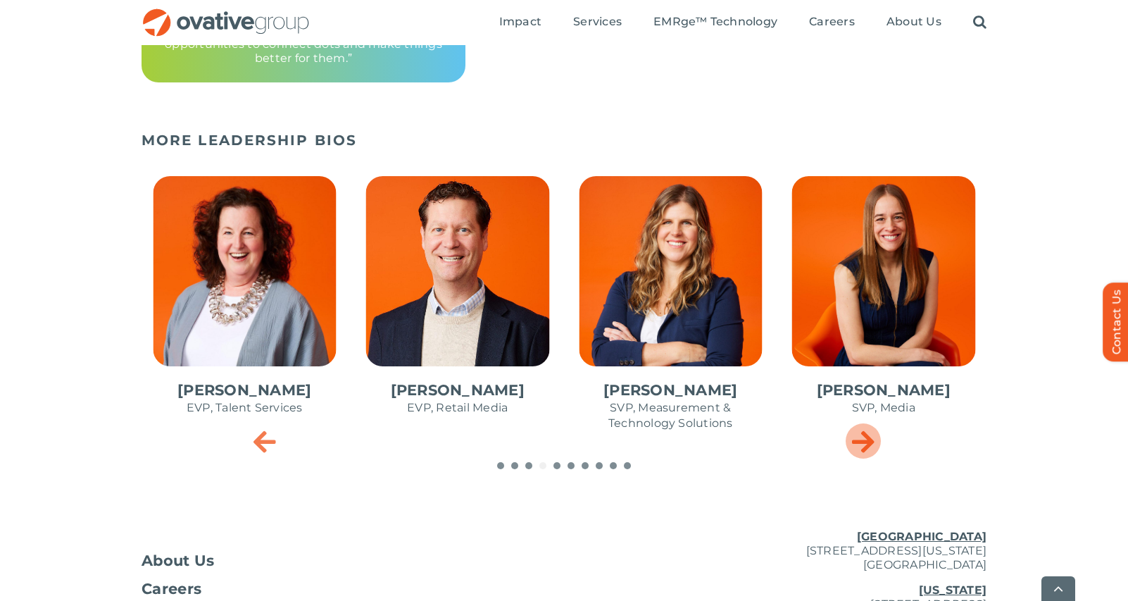
click at [867, 435] on icon "Next slide" at bounding box center [863, 441] width 23 height 28
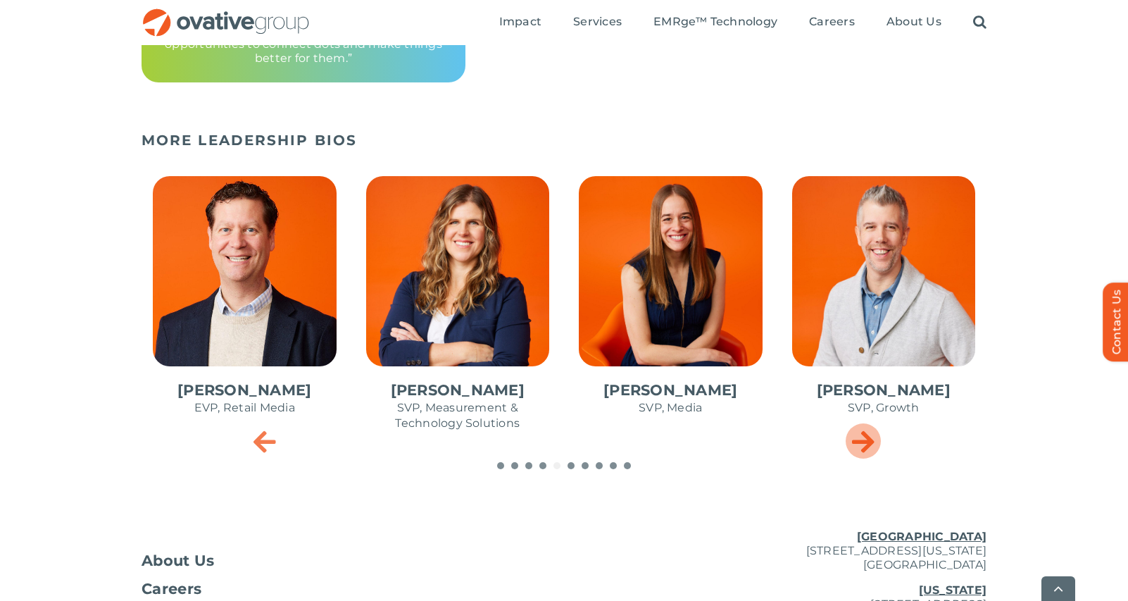
click at [867, 435] on icon "Next slide" at bounding box center [863, 441] width 23 height 28
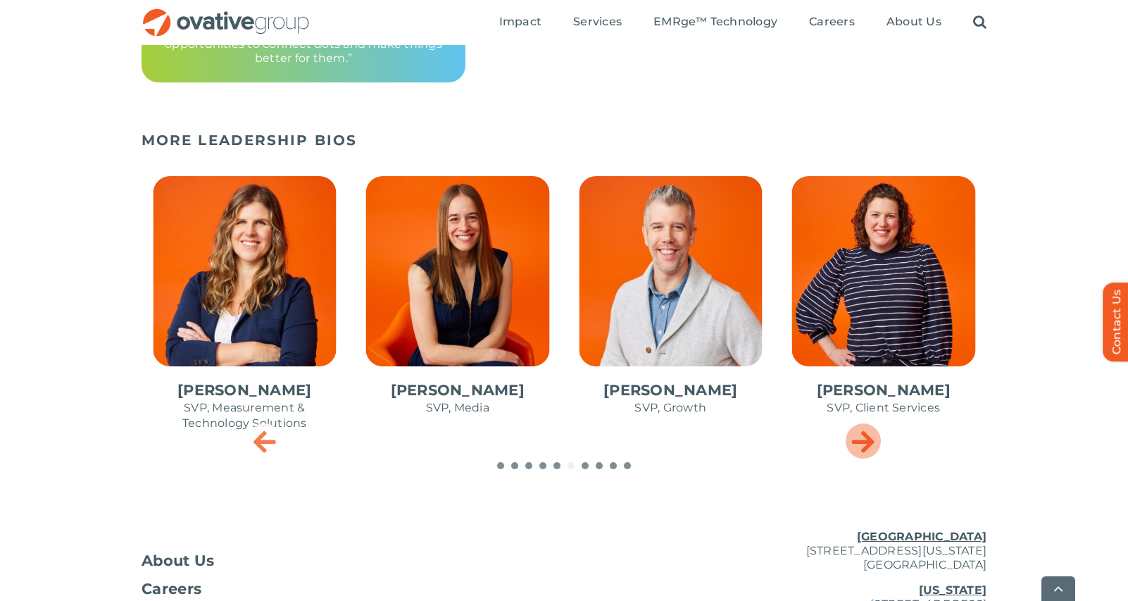
click at [867, 435] on icon "Next slide" at bounding box center [863, 441] width 23 height 28
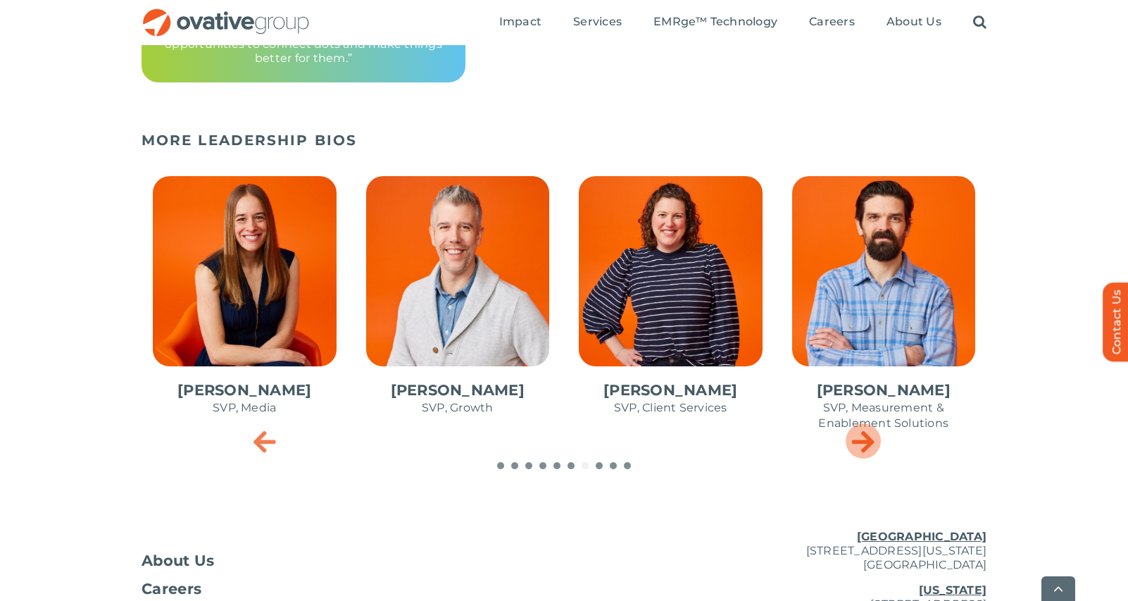
click at [867, 435] on icon "Next slide" at bounding box center [863, 441] width 23 height 28
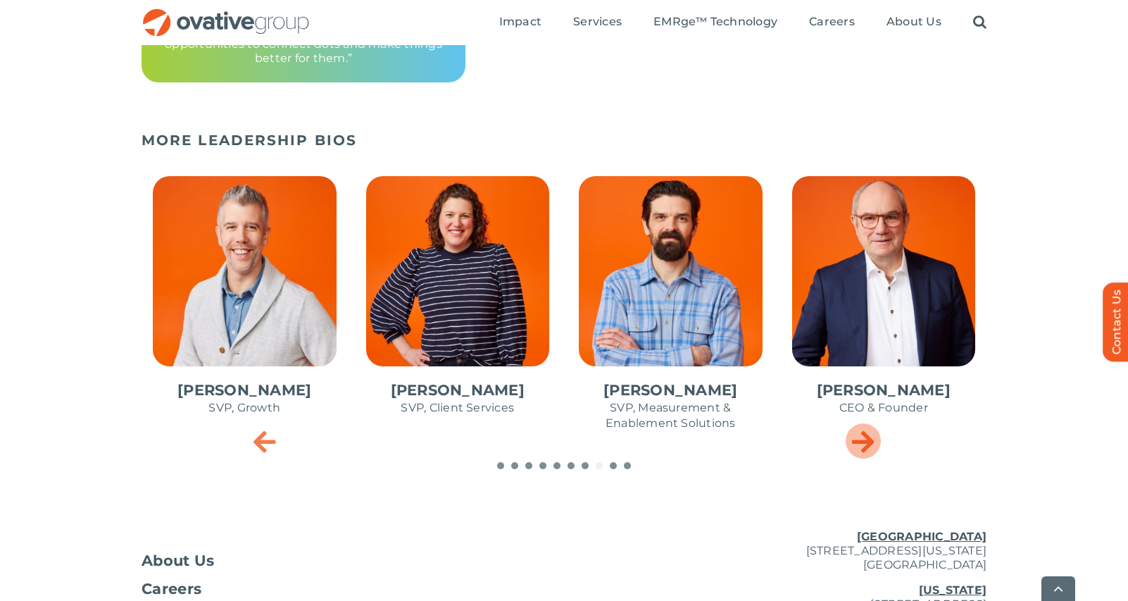
click at [867, 435] on icon "Next slide" at bounding box center [863, 441] width 23 height 28
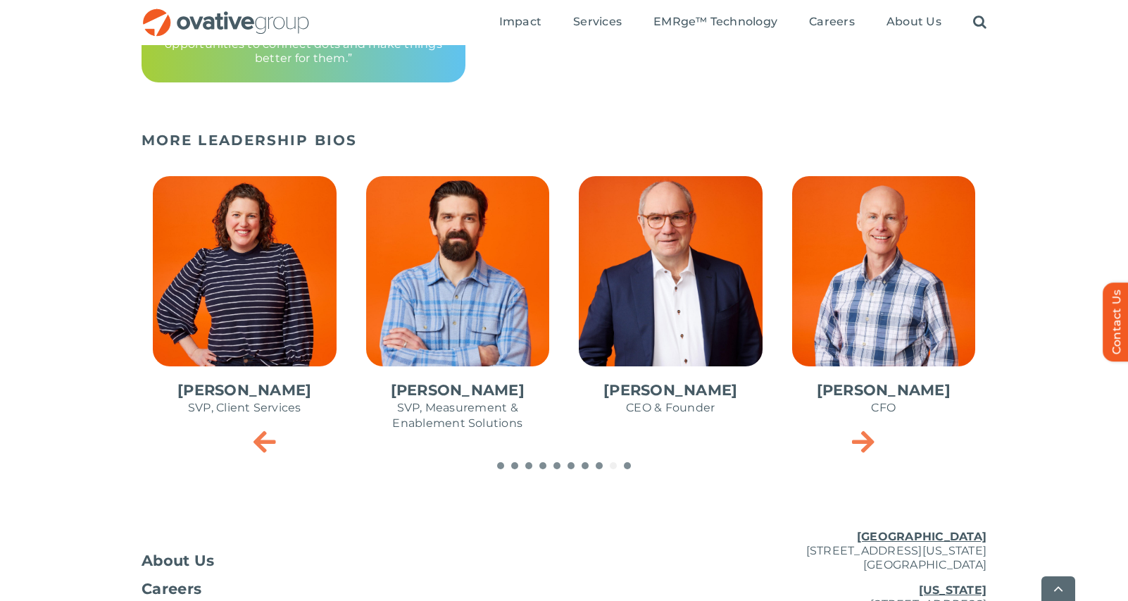
click at [417, 280] on span "10 / 10" at bounding box center [458, 311] width 206 height 292
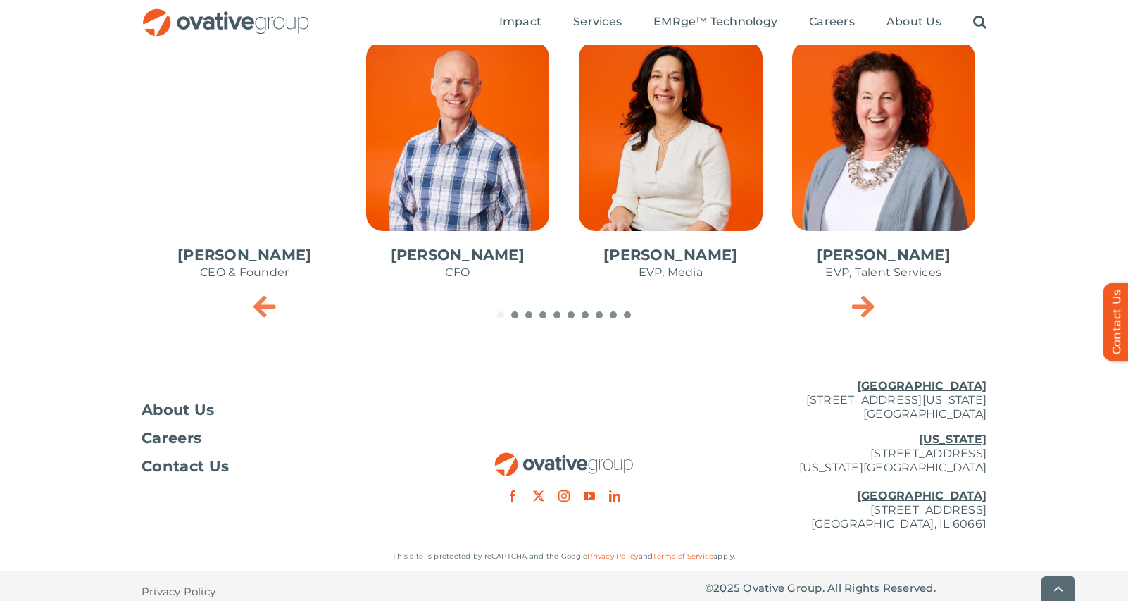
scroll to position [697, 0]
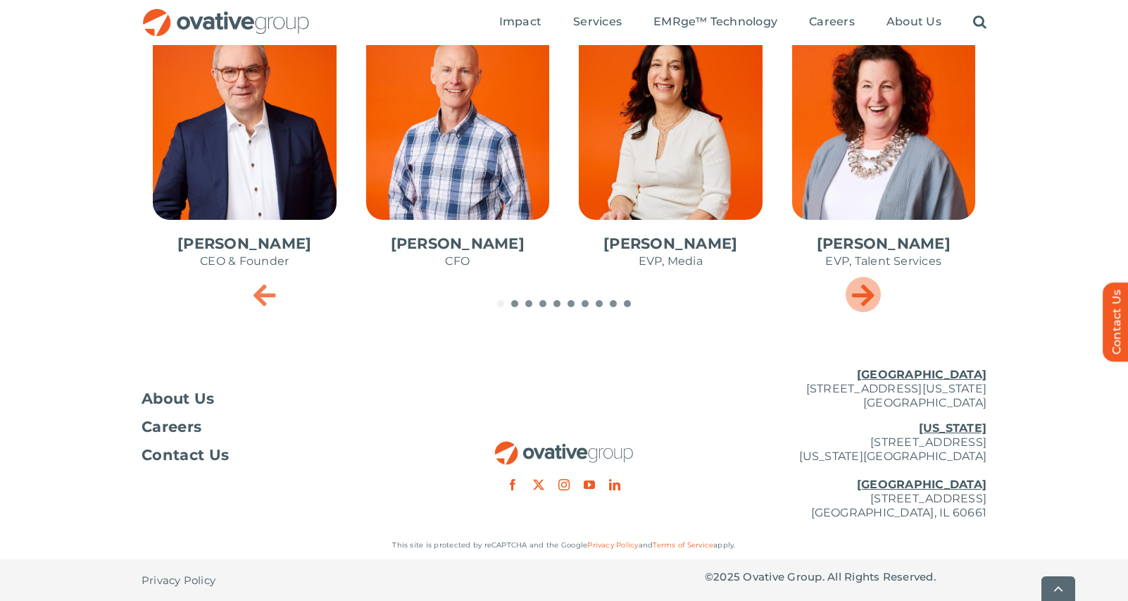
click at [850, 289] on div "Next slide" at bounding box center [863, 294] width 35 height 35
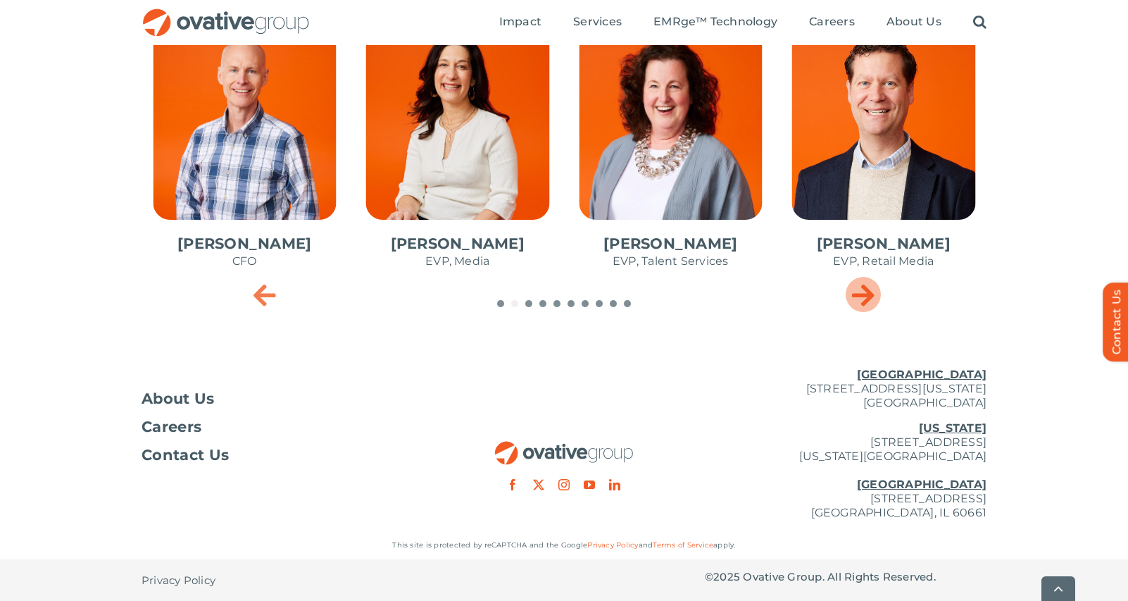
click at [856, 289] on icon "Next slide" at bounding box center [863, 294] width 23 height 28
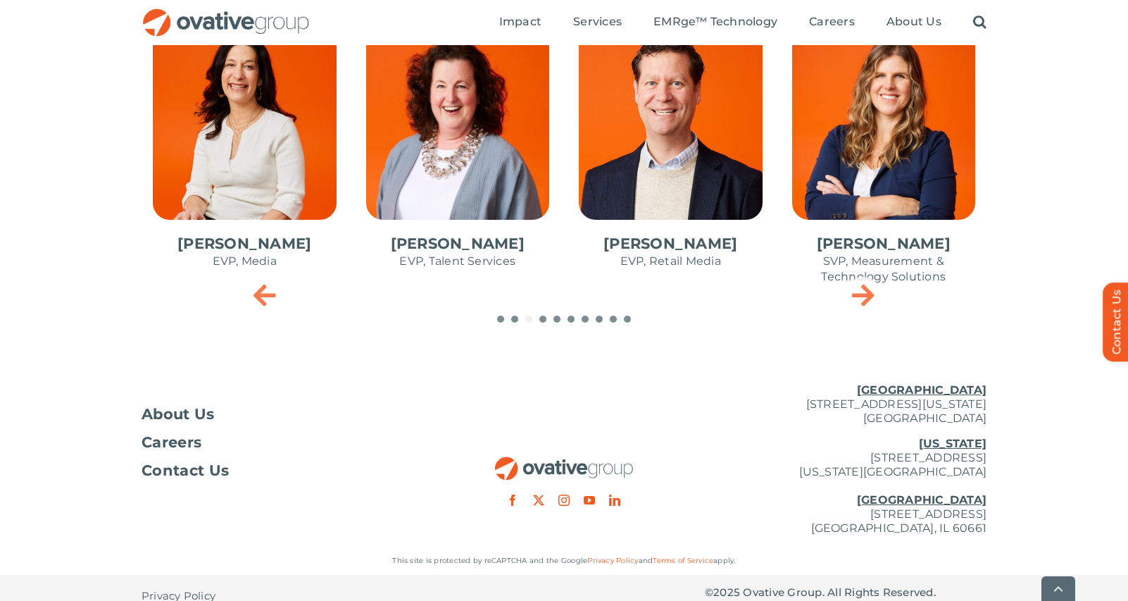
click at [723, 160] on span "5 / 10" at bounding box center [671, 156] width 206 height 276
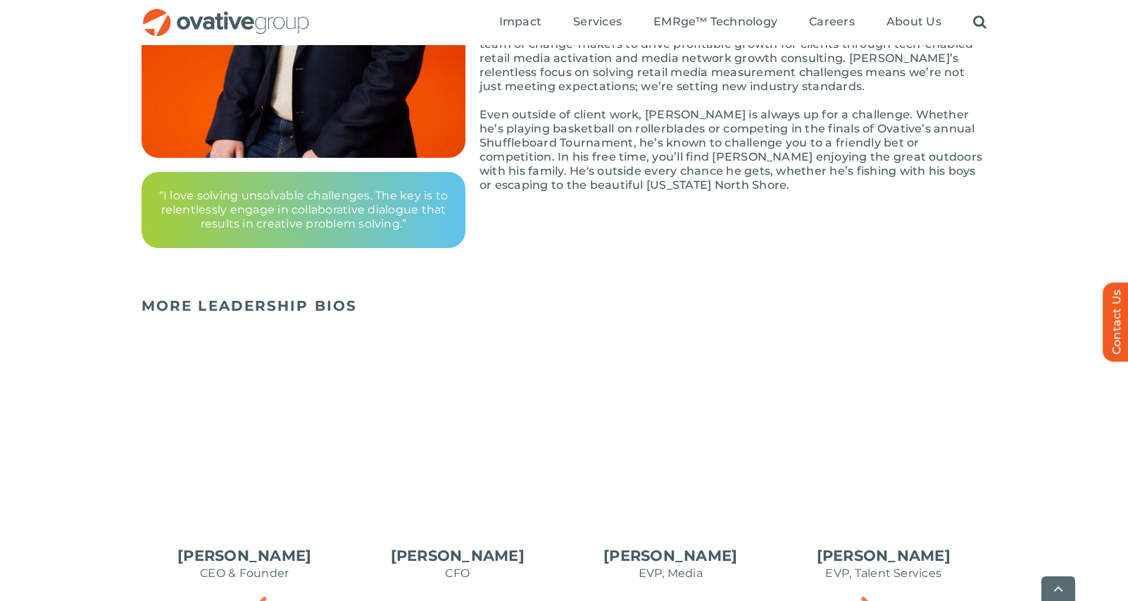
scroll to position [423, 0]
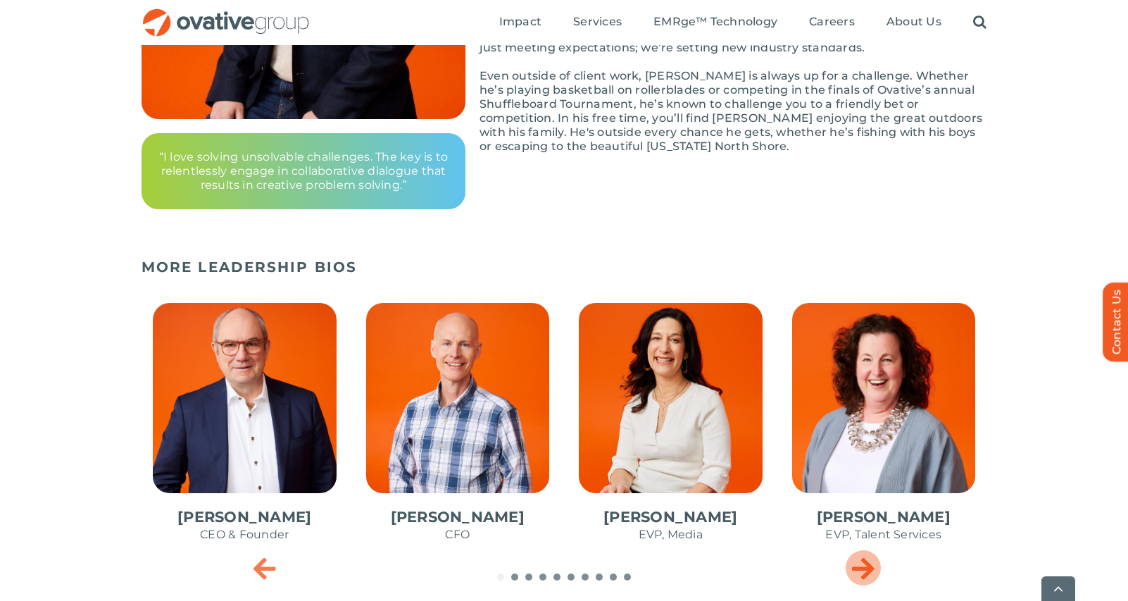
click at [866, 560] on icon "Next slide" at bounding box center [863, 568] width 23 height 28
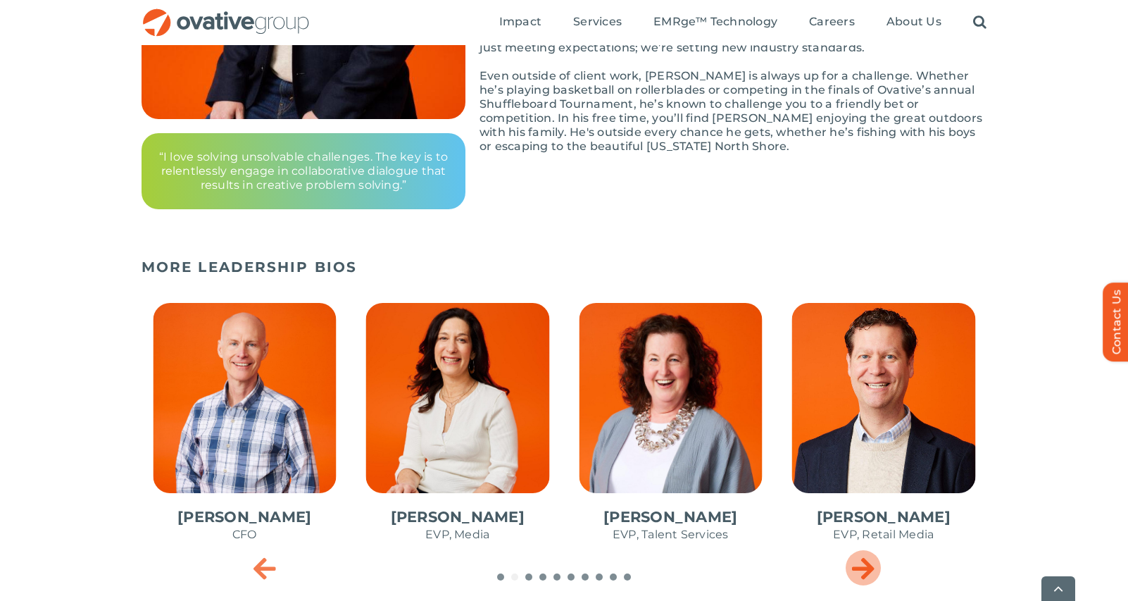
click at [866, 560] on icon "Next slide" at bounding box center [863, 568] width 23 height 28
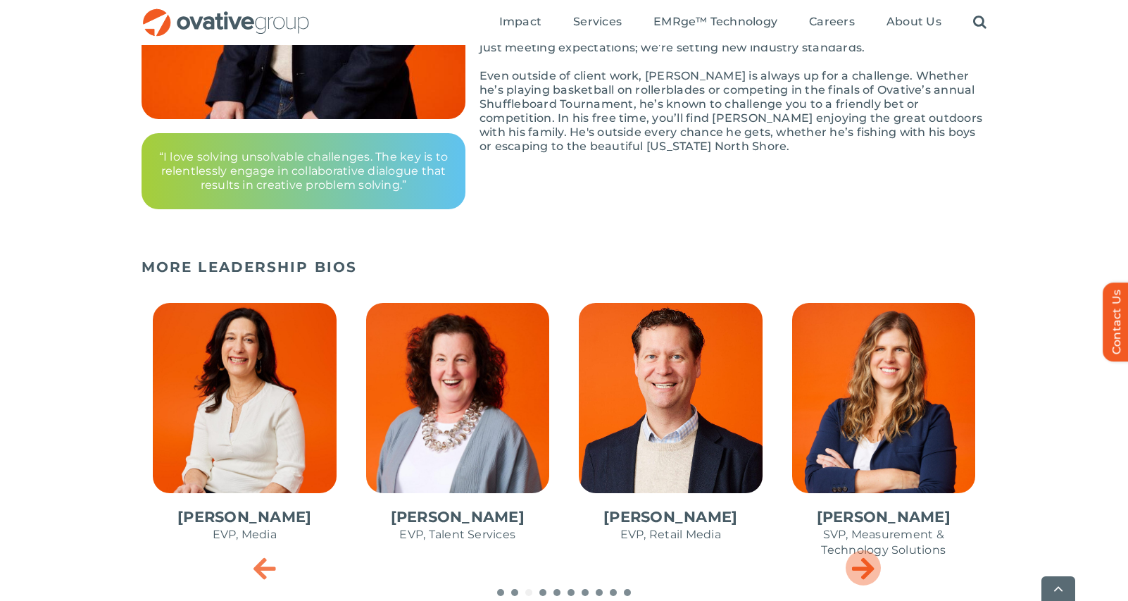
click at [866, 560] on icon "Next slide" at bounding box center [863, 568] width 23 height 28
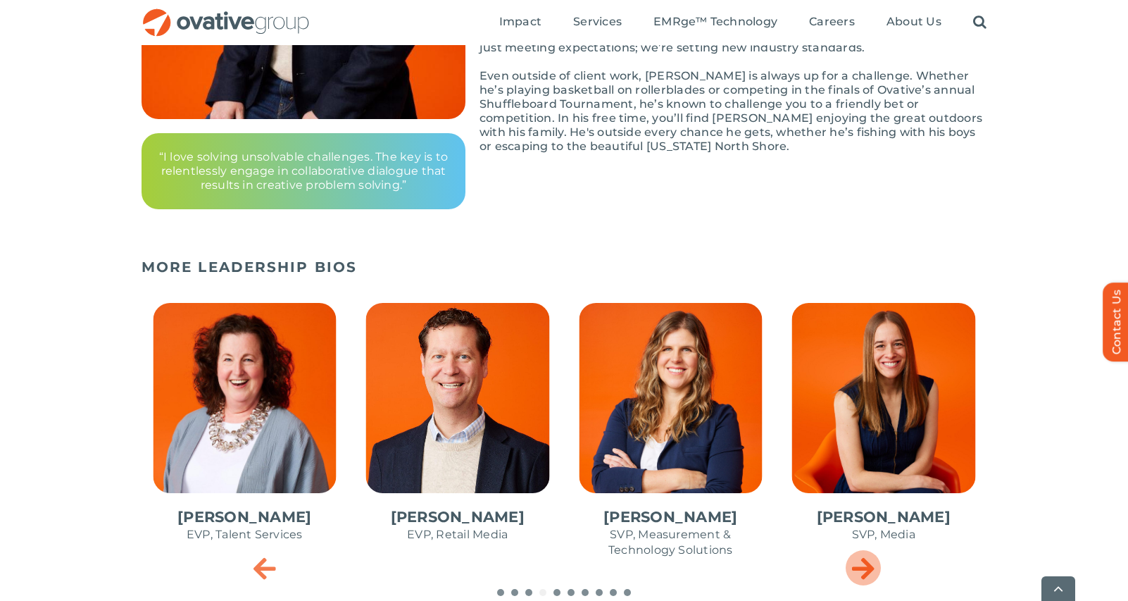
click at [865, 558] on icon "Next slide" at bounding box center [863, 568] width 23 height 28
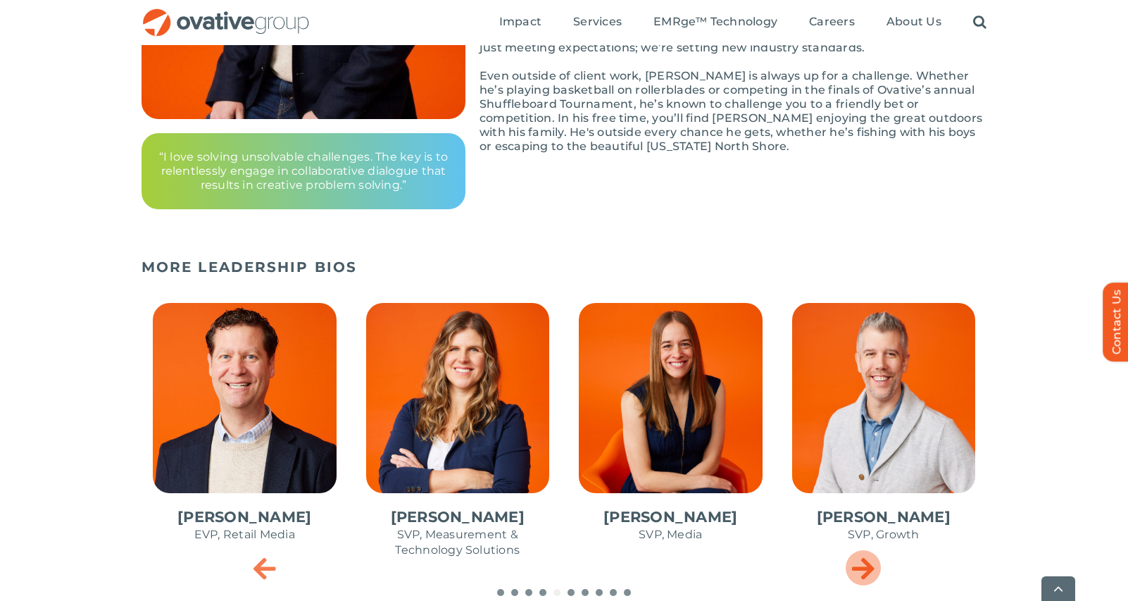
click at [862, 556] on icon "Next slide" at bounding box center [863, 568] width 23 height 28
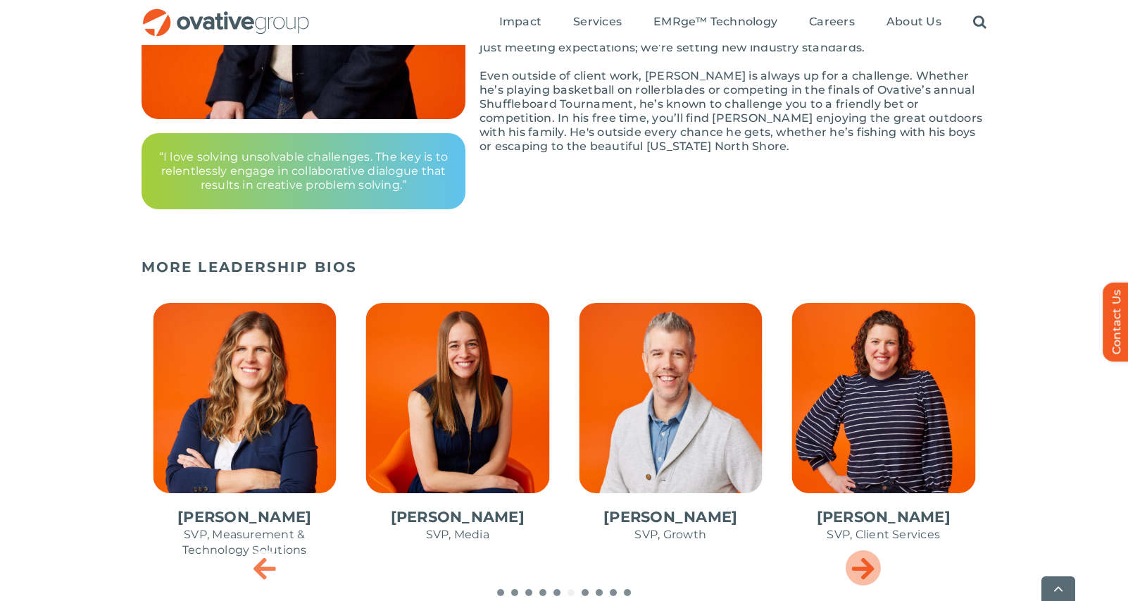
click at [862, 556] on icon "Next slide" at bounding box center [863, 568] width 23 height 28
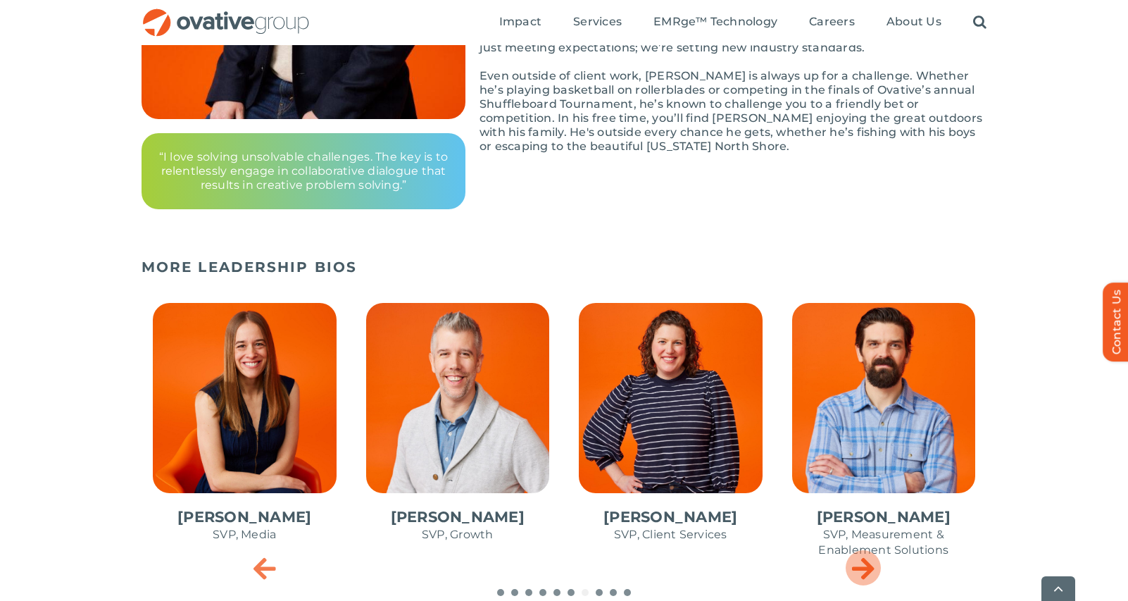
click at [862, 554] on icon "Next slide" at bounding box center [863, 568] width 23 height 28
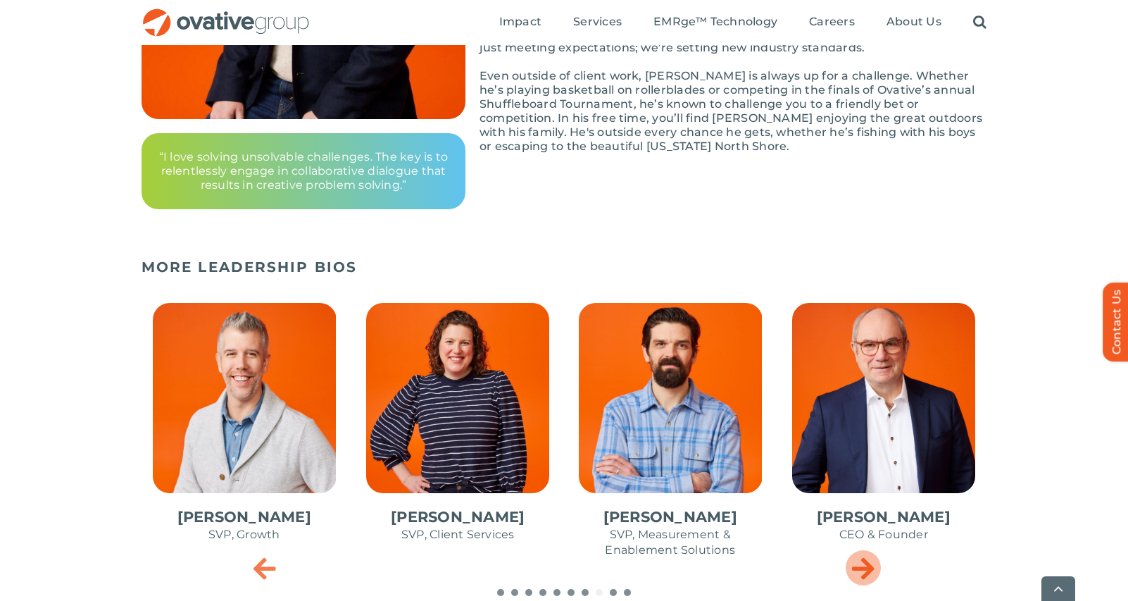
click at [862, 554] on icon "Next slide" at bounding box center [863, 568] width 23 height 28
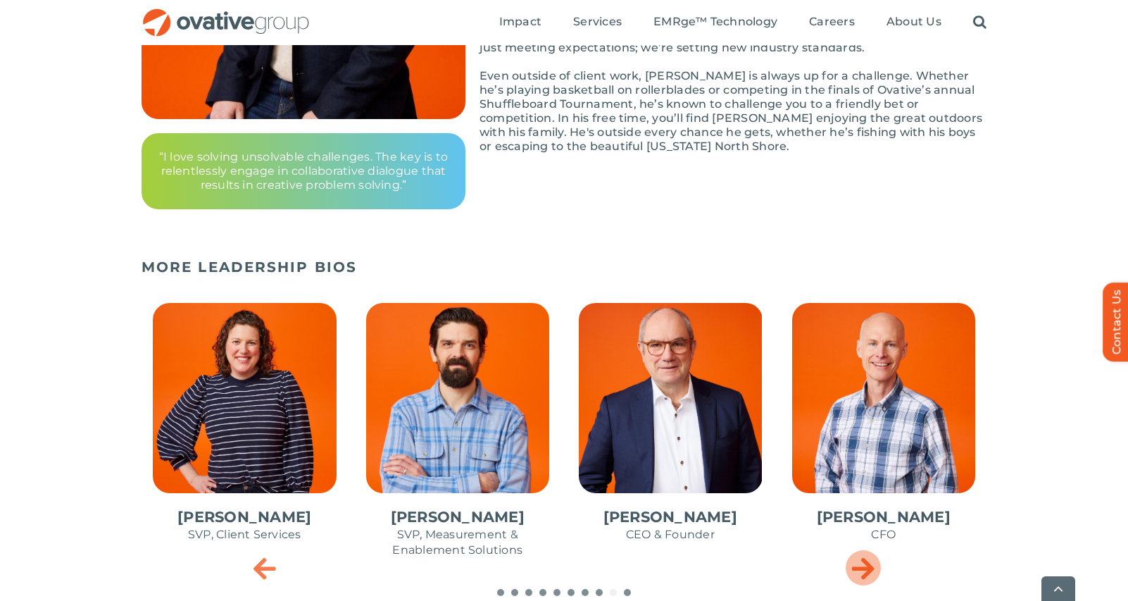
click at [862, 554] on icon "Next slide" at bounding box center [863, 568] width 23 height 28
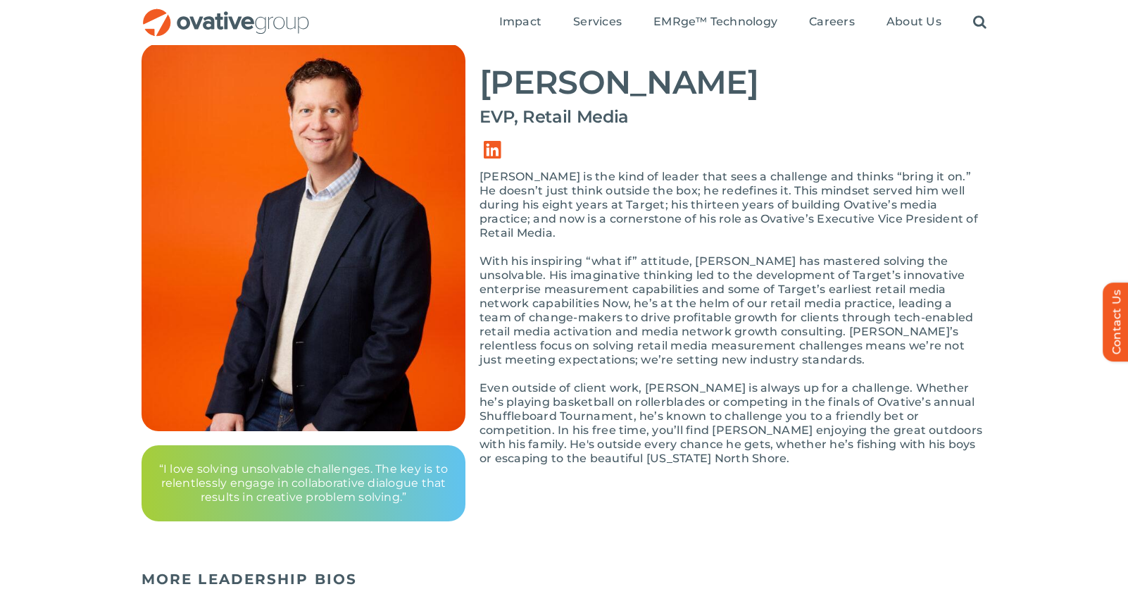
scroll to position [0, 0]
